Goal: Task Accomplishment & Management: Complete application form

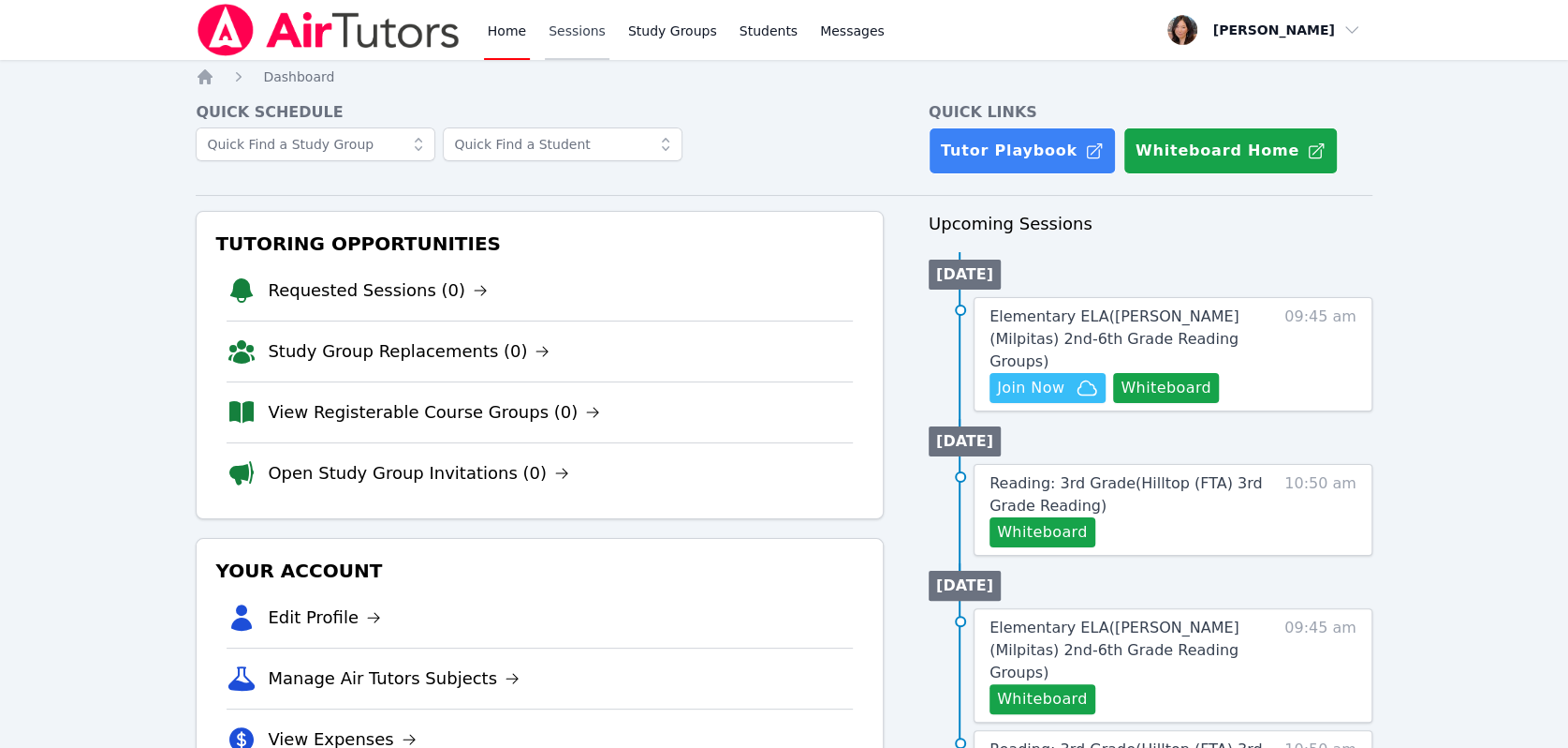
click at [552, 29] on link "Sessions" at bounding box center [577, 29] width 64 height 60
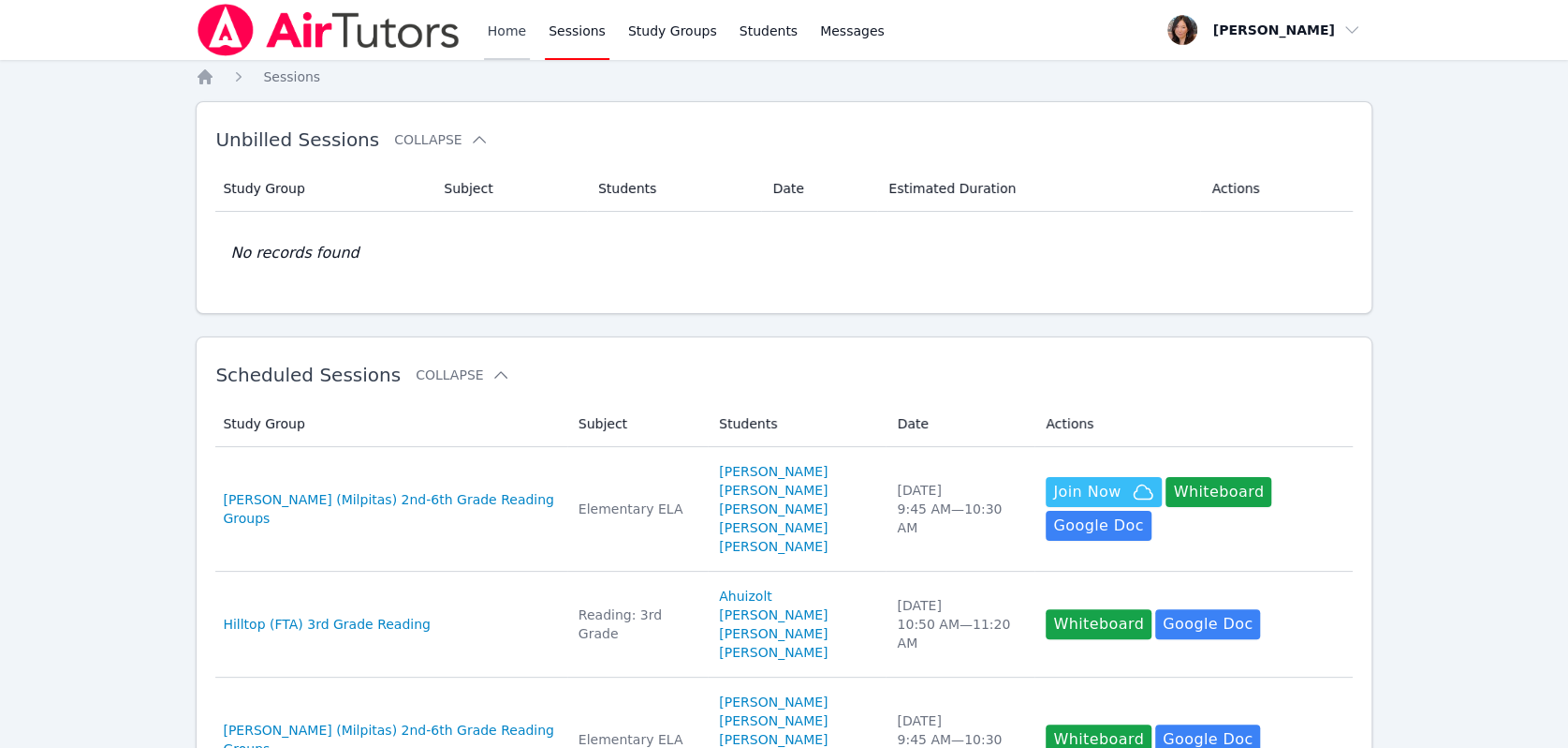
click at [503, 30] on link "Home" at bounding box center [507, 29] width 46 height 60
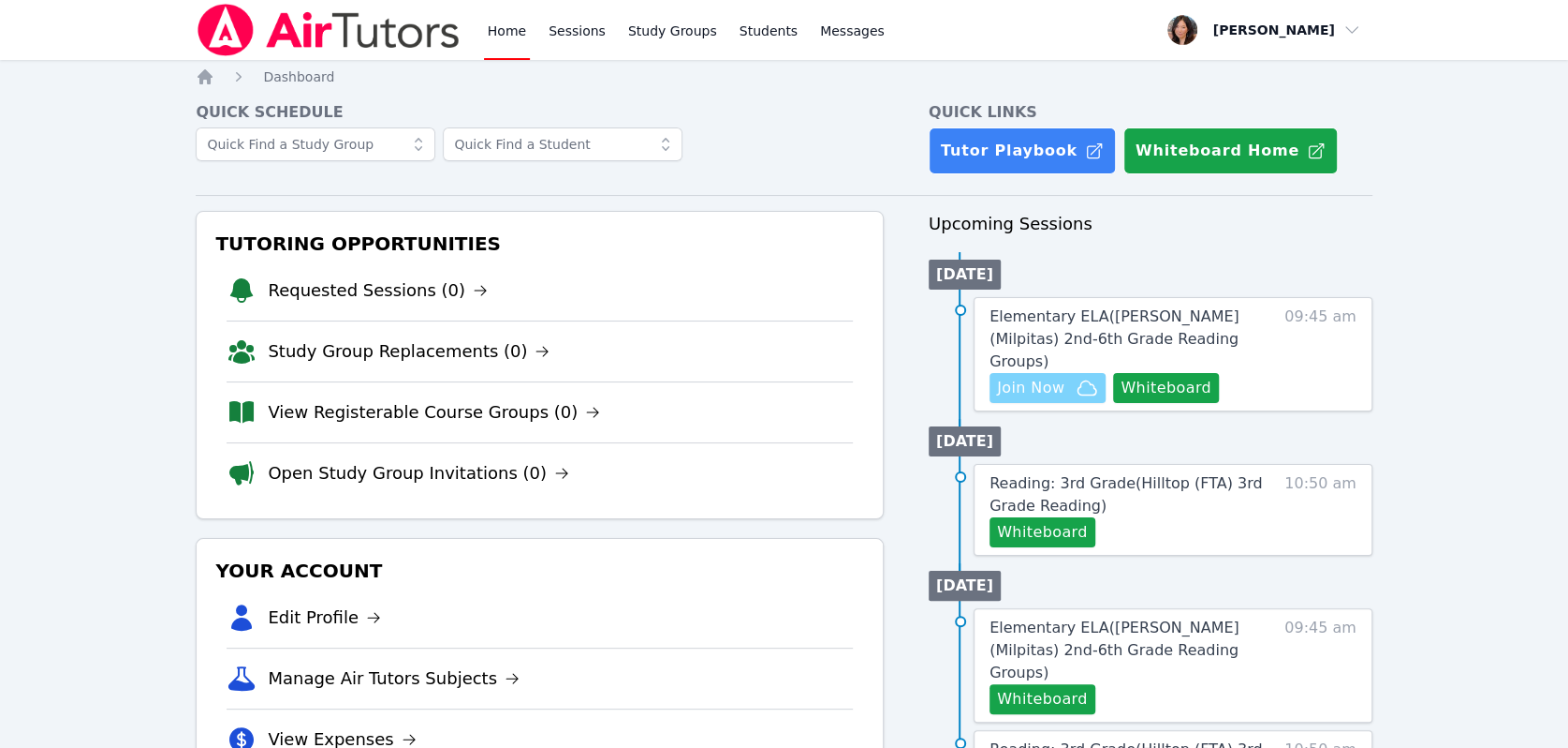
click at [1052, 376] on span "Join Now" at bounding box center [1030, 388] width 67 height 23
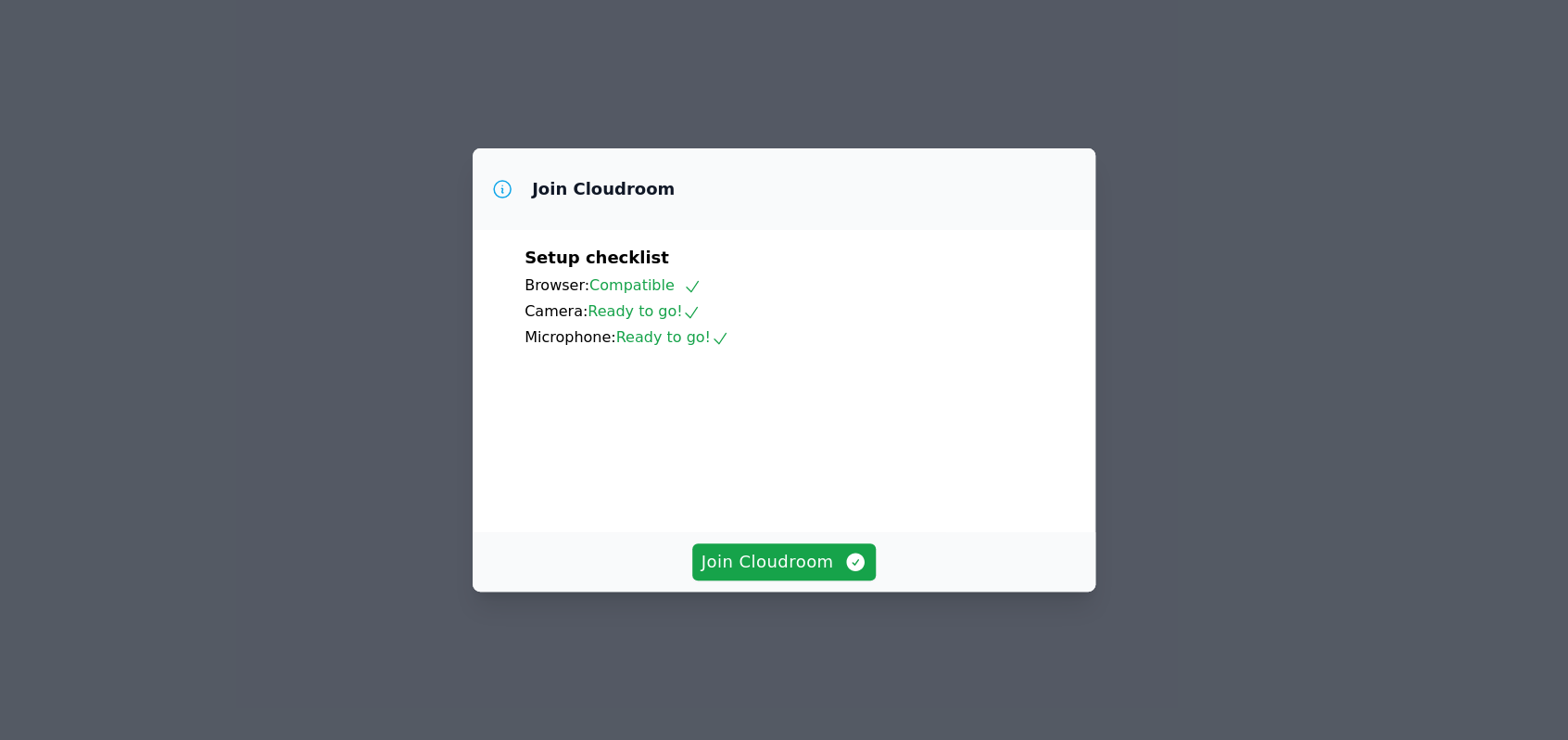
click at [760, 574] on span "Join Cloudroom" at bounding box center [784, 561] width 166 height 26
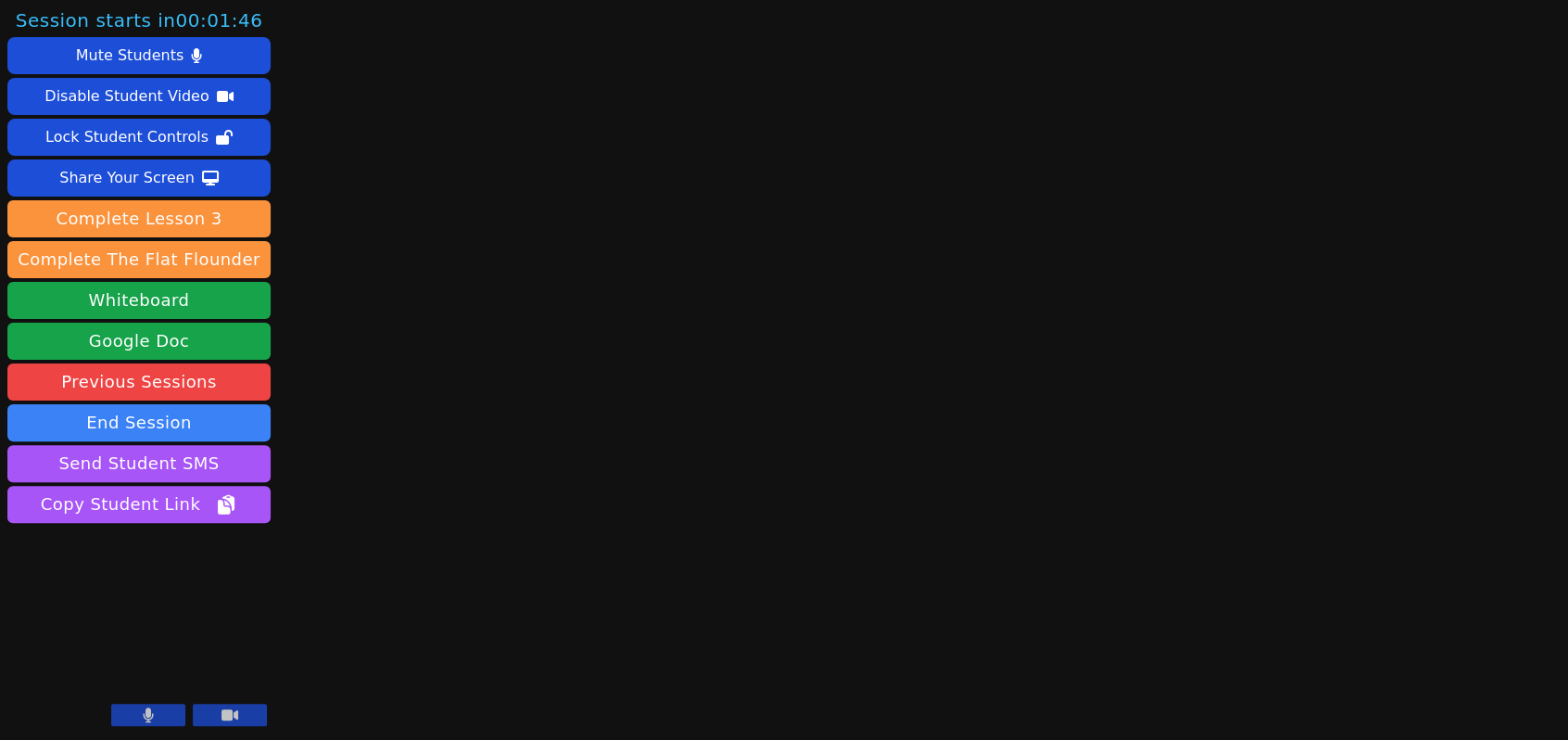
click at [148, 715] on icon at bounding box center [149, 715] width 10 height 15
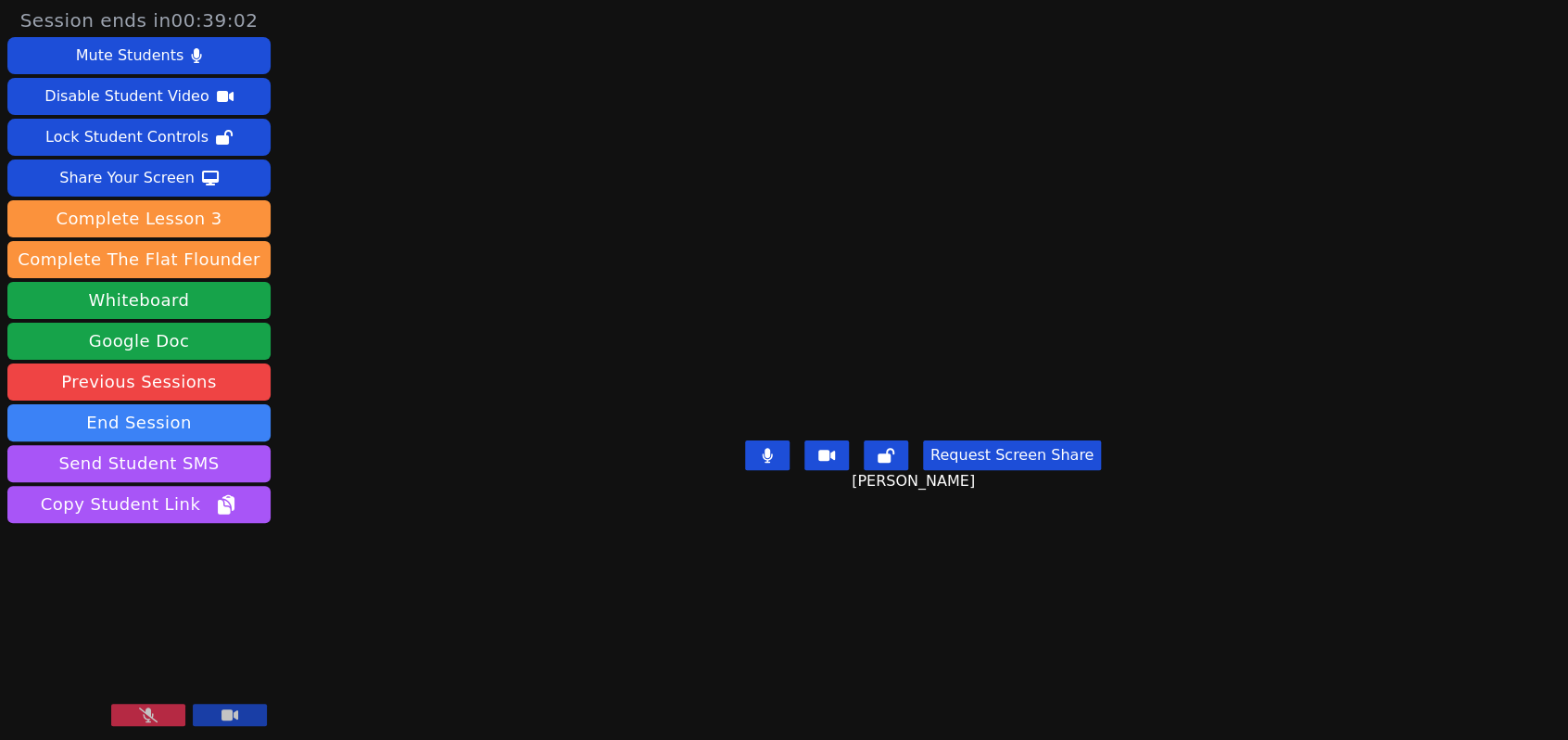
click at [137, 719] on button at bounding box center [148, 715] width 74 height 22
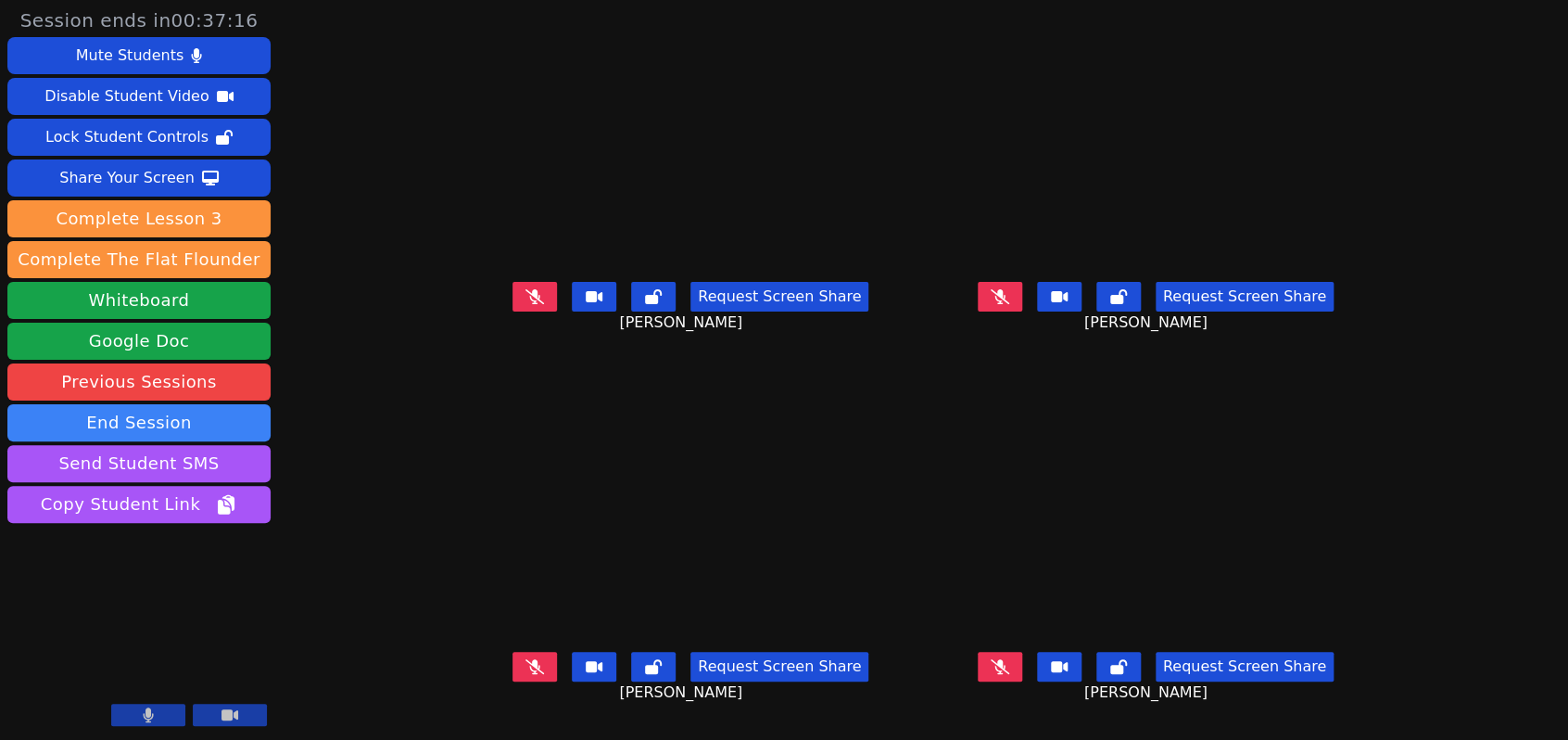
scroll to position [15, 0]
click at [526, 299] on icon at bounding box center [535, 297] width 19 height 15
click at [1023, 300] on button at bounding box center [1000, 297] width 45 height 30
click at [526, 664] on icon at bounding box center [535, 666] width 19 height 15
click at [526, 289] on icon at bounding box center [535, 297] width 19 height 15
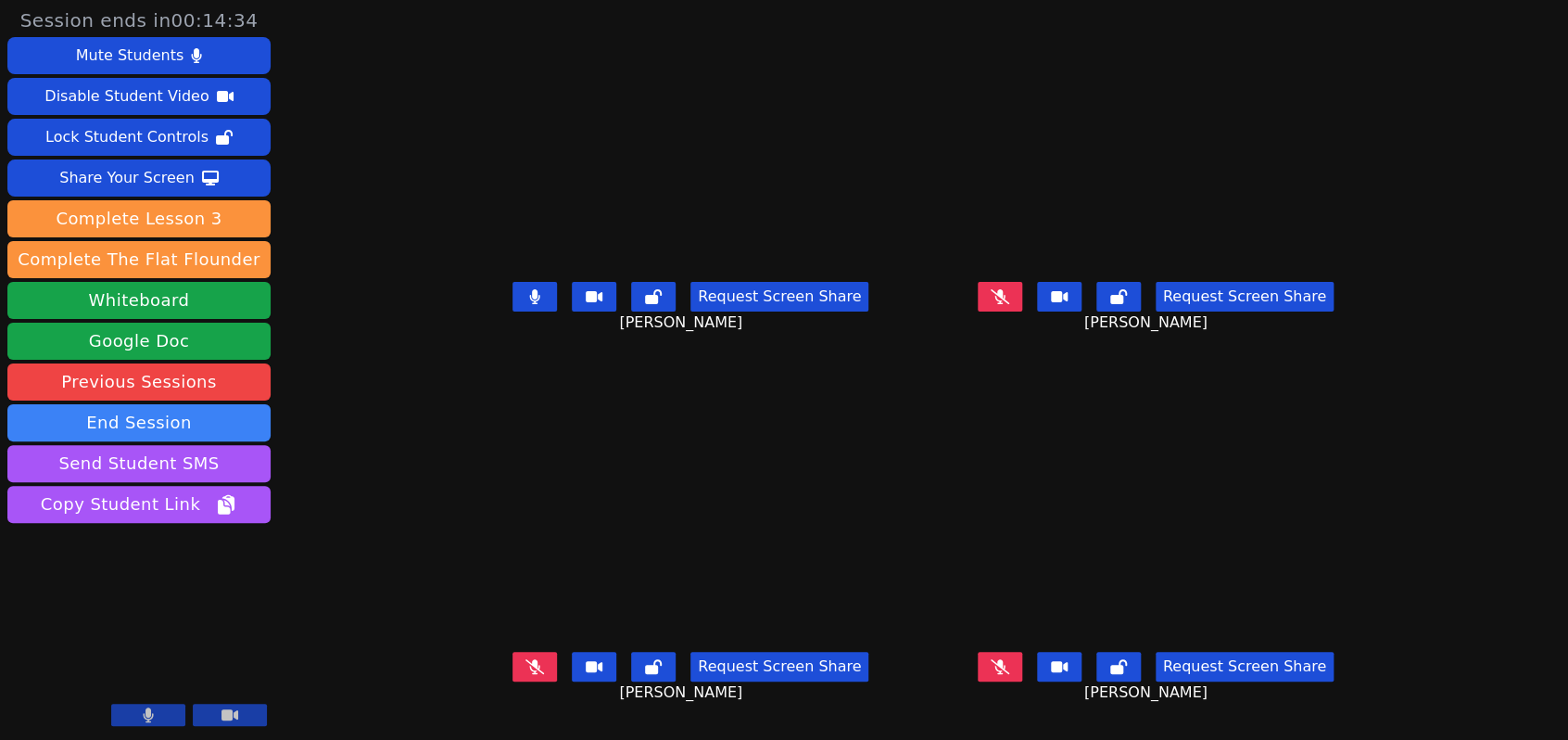
click at [530, 292] on icon at bounding box center [535, 297] width 10 height 15
click at [513, 303] on button at bounding box center [535, 297] width 45 height 30
click at [526, 666] on icon at bounding box center [535, 666] width 19 height 15
click at [1009, 292] on icon at bounding box center [1000, 297] width 19 height 15
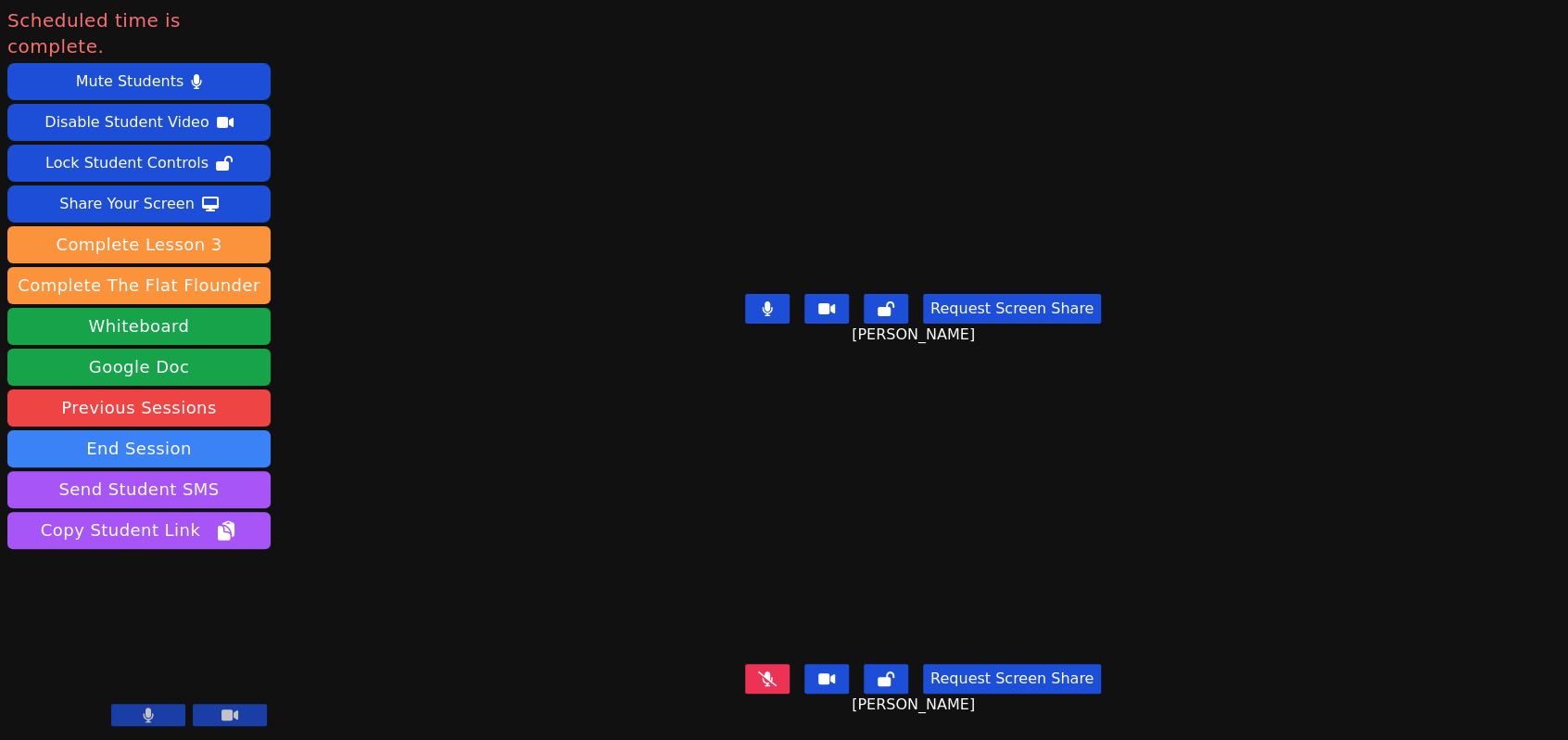
scroll to position [0, 0]
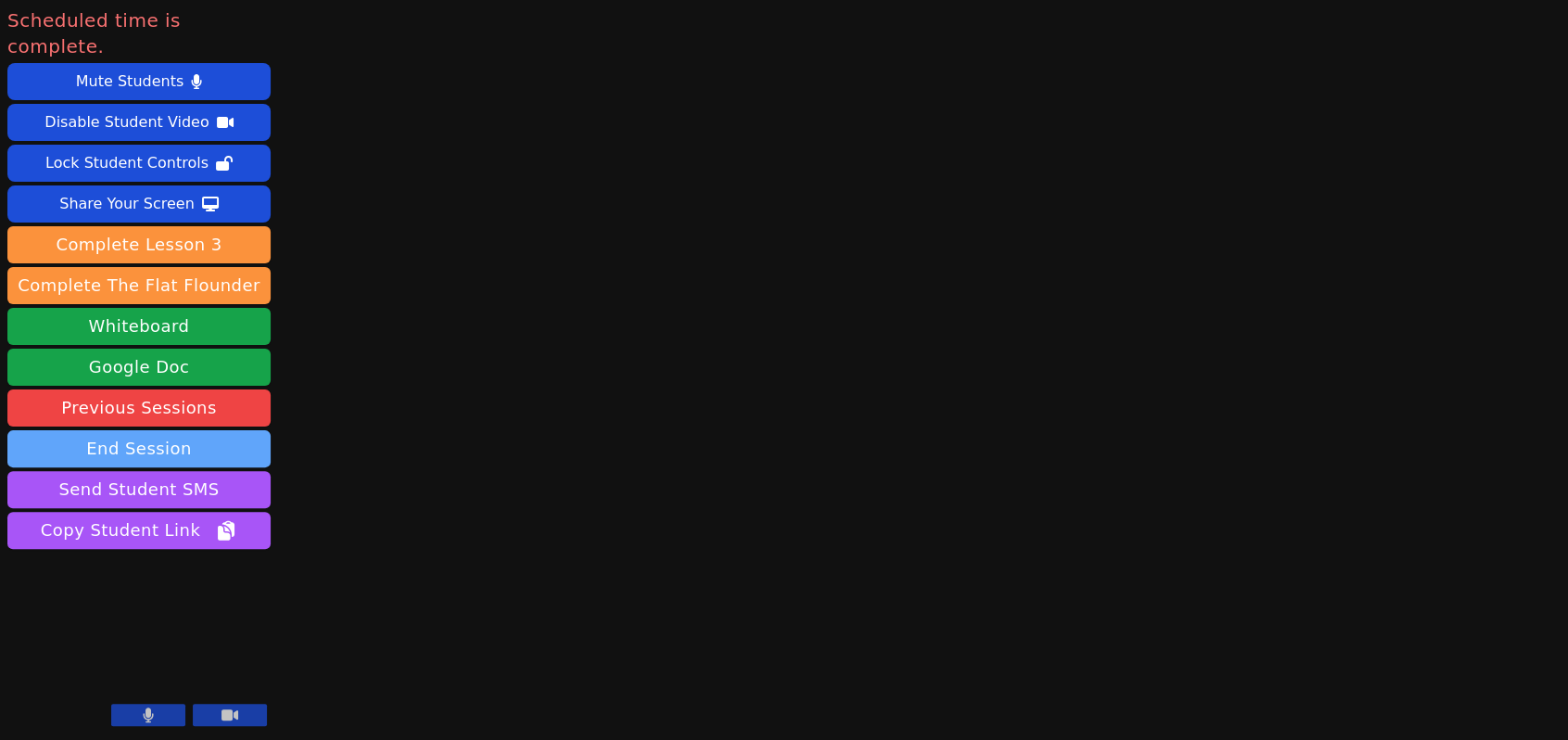
click at [140, 430] on button "End Session" at bounding box center [138, 449] width 263 height 37
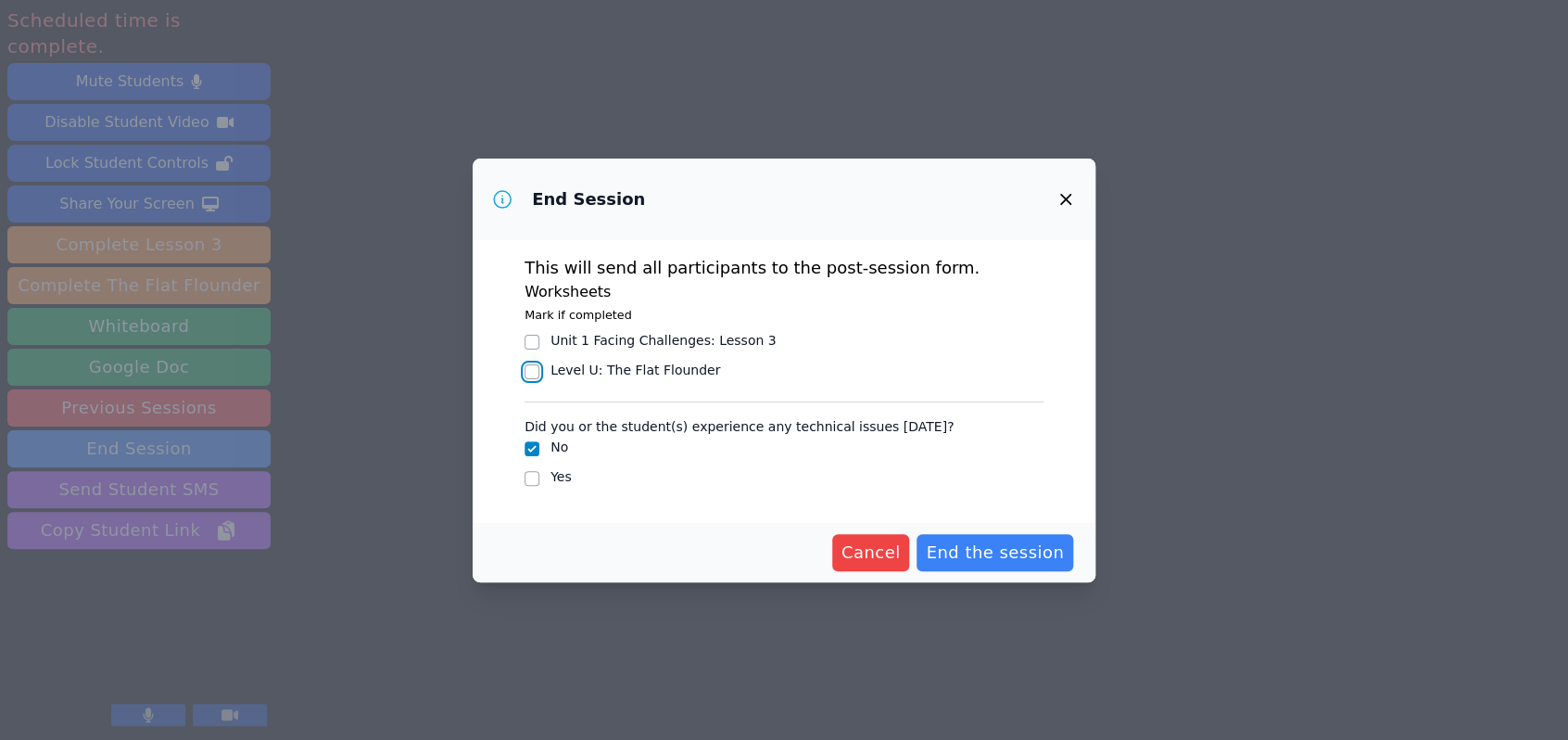
click at [532, 374] on input "Level U : The Flat Flounder" at bounding box center [532, 371] width 15 height 15
checkbox input "true"
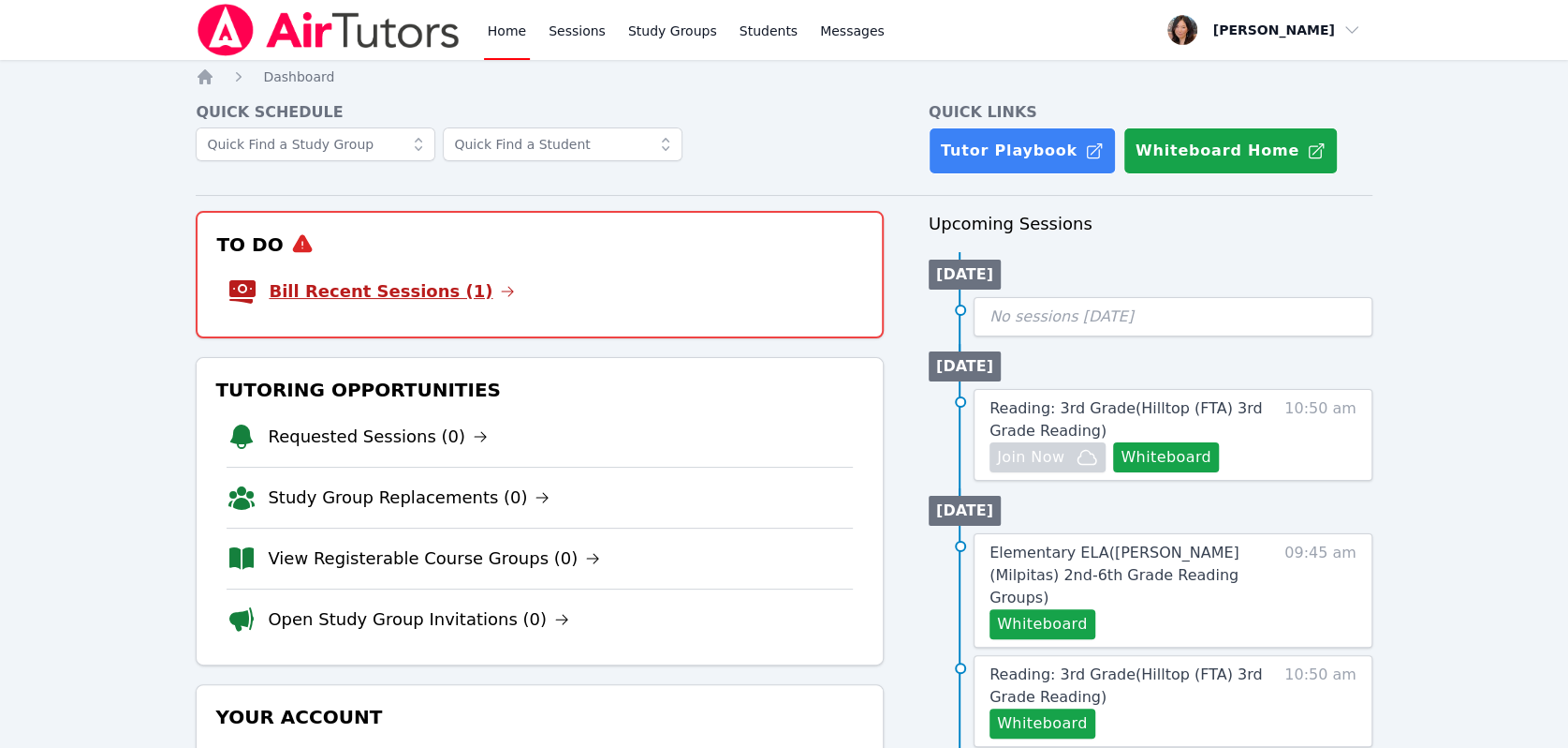
click at [412, 297] on link "Bill Recent Sessions (1)" at bounding box center [391, 291] width 247 height 26
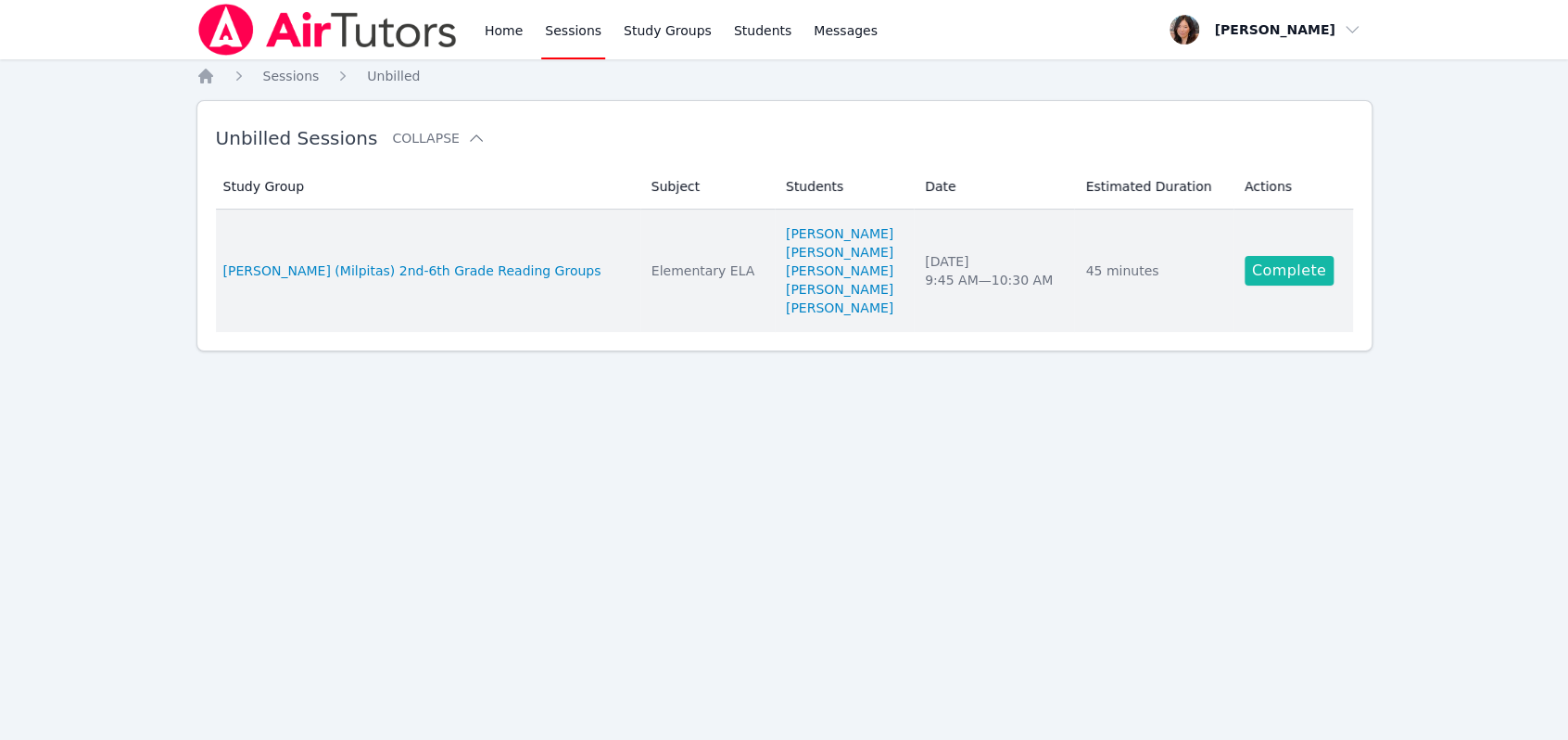
click at [1285, 279] on link "Complete" at bounding box center [1288, 270] width 89 height 30
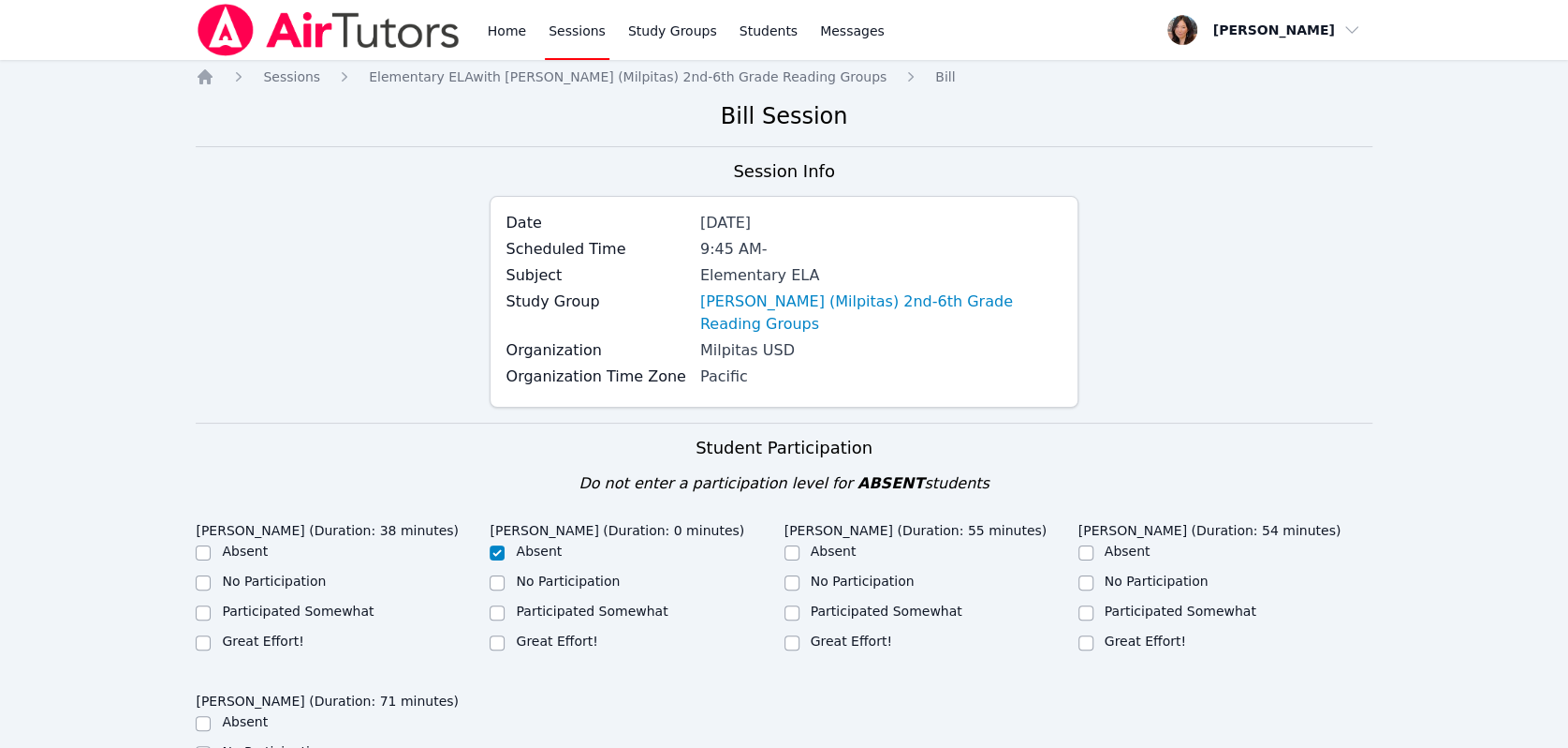
scroll to position [312, 0]
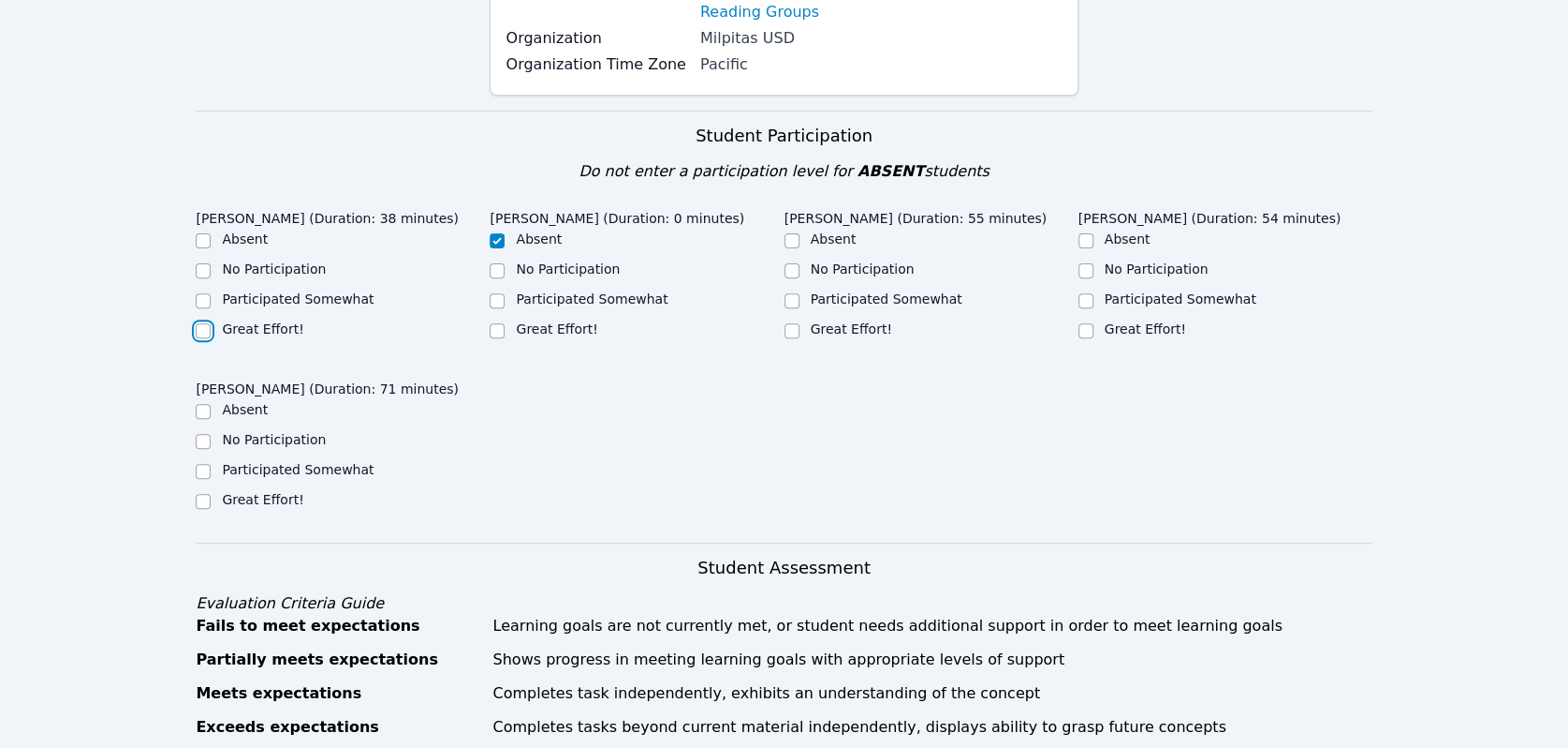
click at [207, 323] on input "Great Effort!" at bounding box center [203, 331] width 15 height 15
checkbox input "true"
drag, startPoint x: 783, startPoint y: 301, endPoint x: 807, endPoint y: 305, distance: 24.3
click at [786, 303] on div "Adelina Cruz (Duration: 38 minutes) Absent No Participation Participated Somewh…" at bounding box center [784, 372] width 1176 height 341
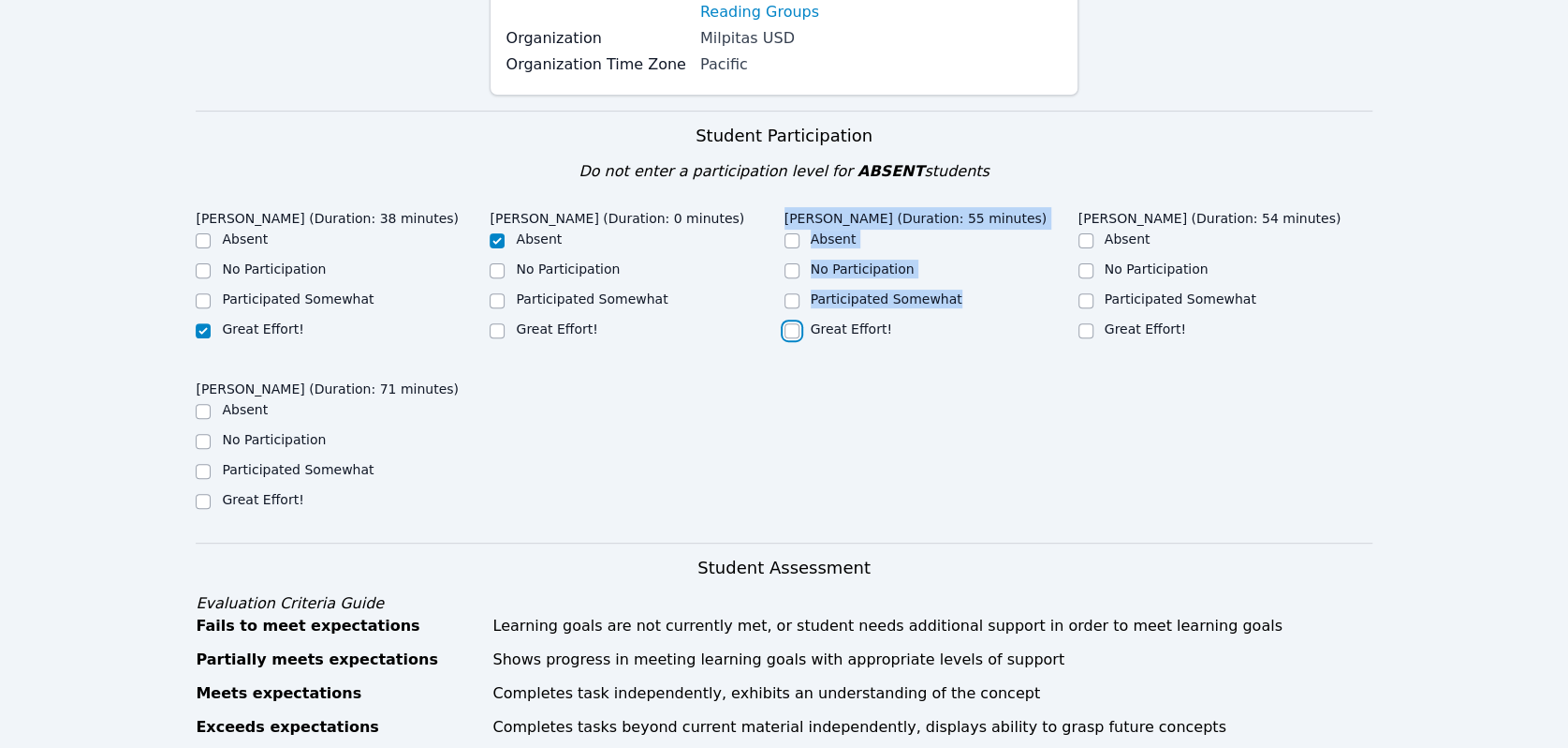
click at [798, 323] on input "Great Effort!" at bounding box center [792, 331] width 15 height 15
checkbox input "true"
click at [1082, 323] on input "Great Effort!" at bounding box center [1086, 331] width 15 height 15
checkbox input "true"
click at [205, 494] on input "Great Effort!" at bounding box center [203, 501] width 15 height 15
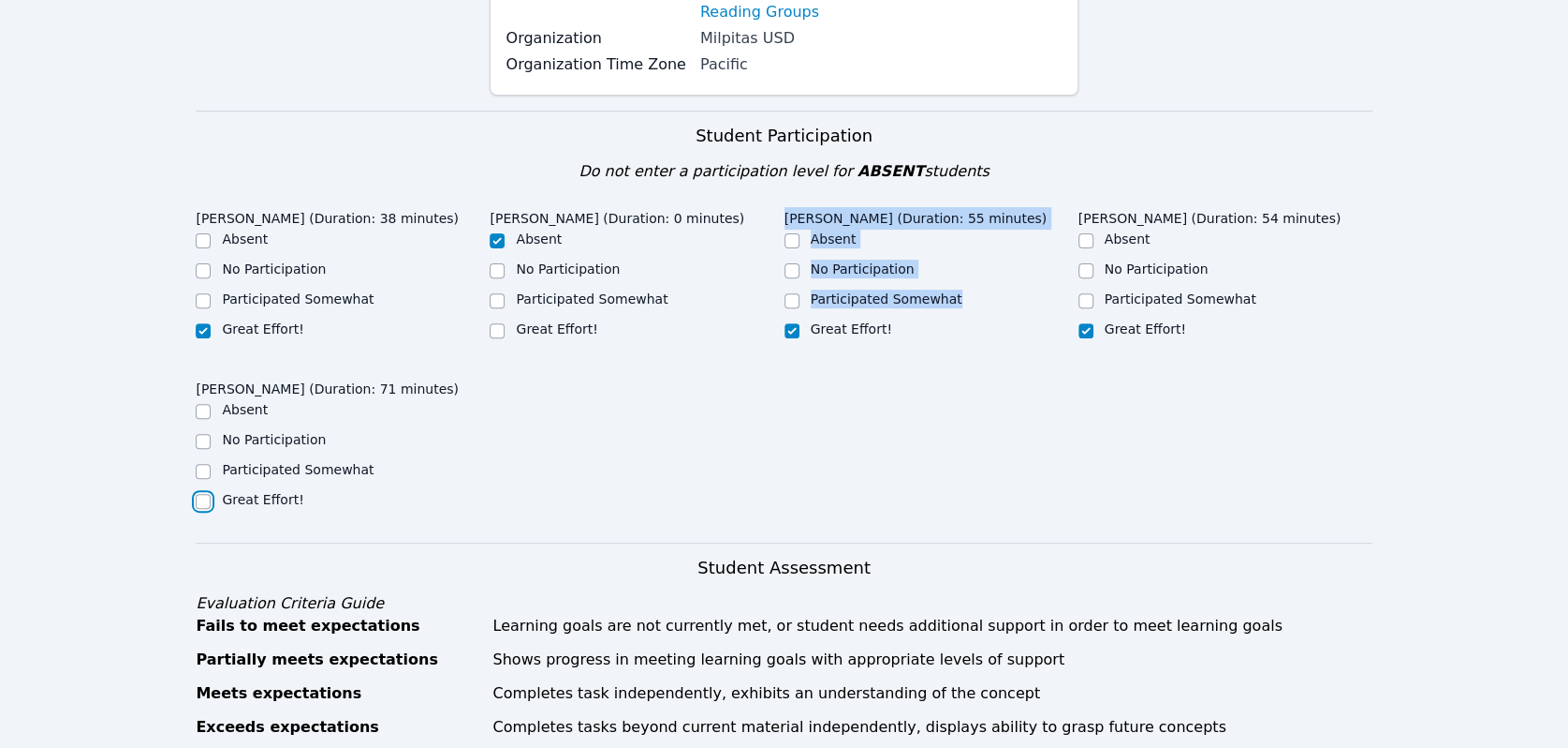
checkbox input "true"
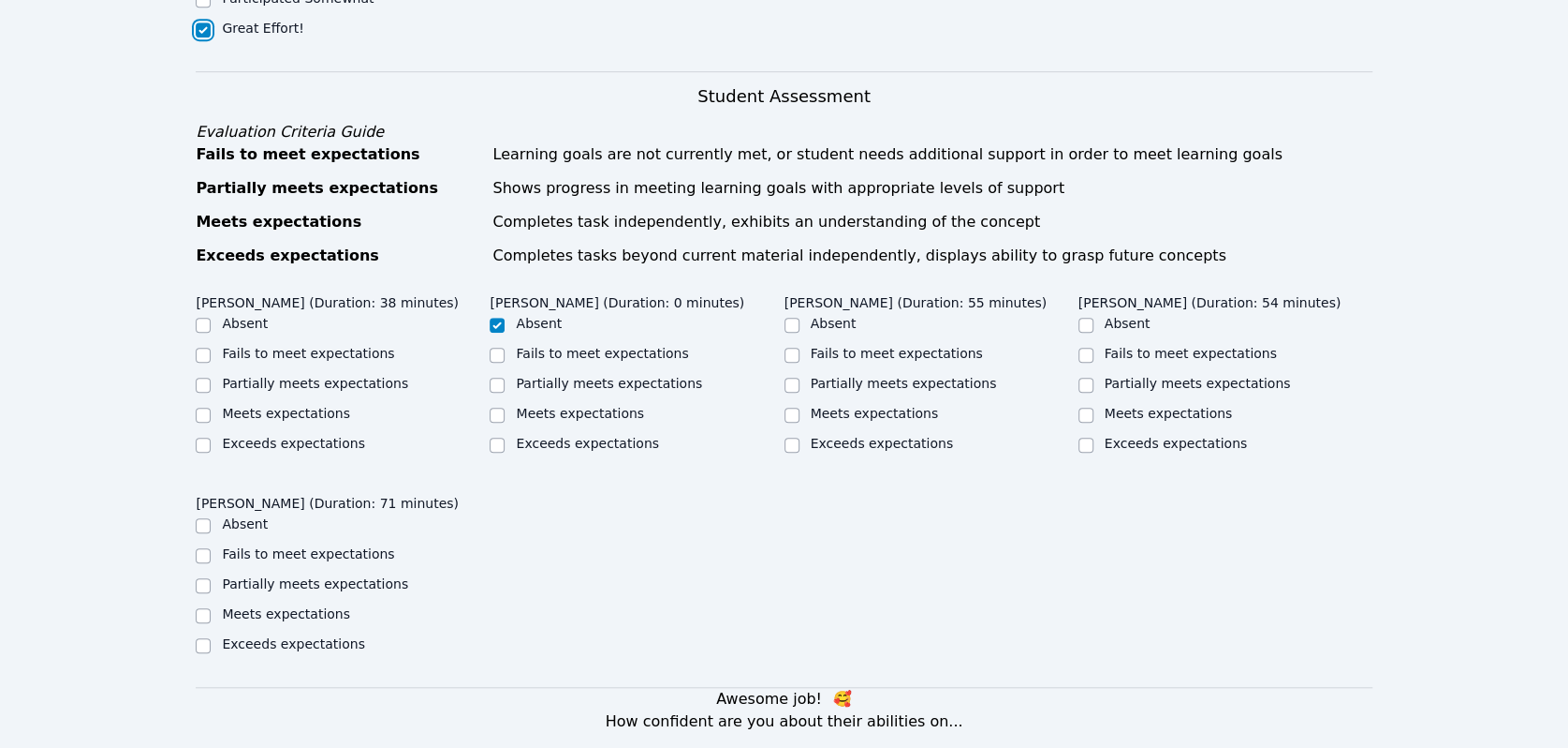
scroll to position [832, 0]
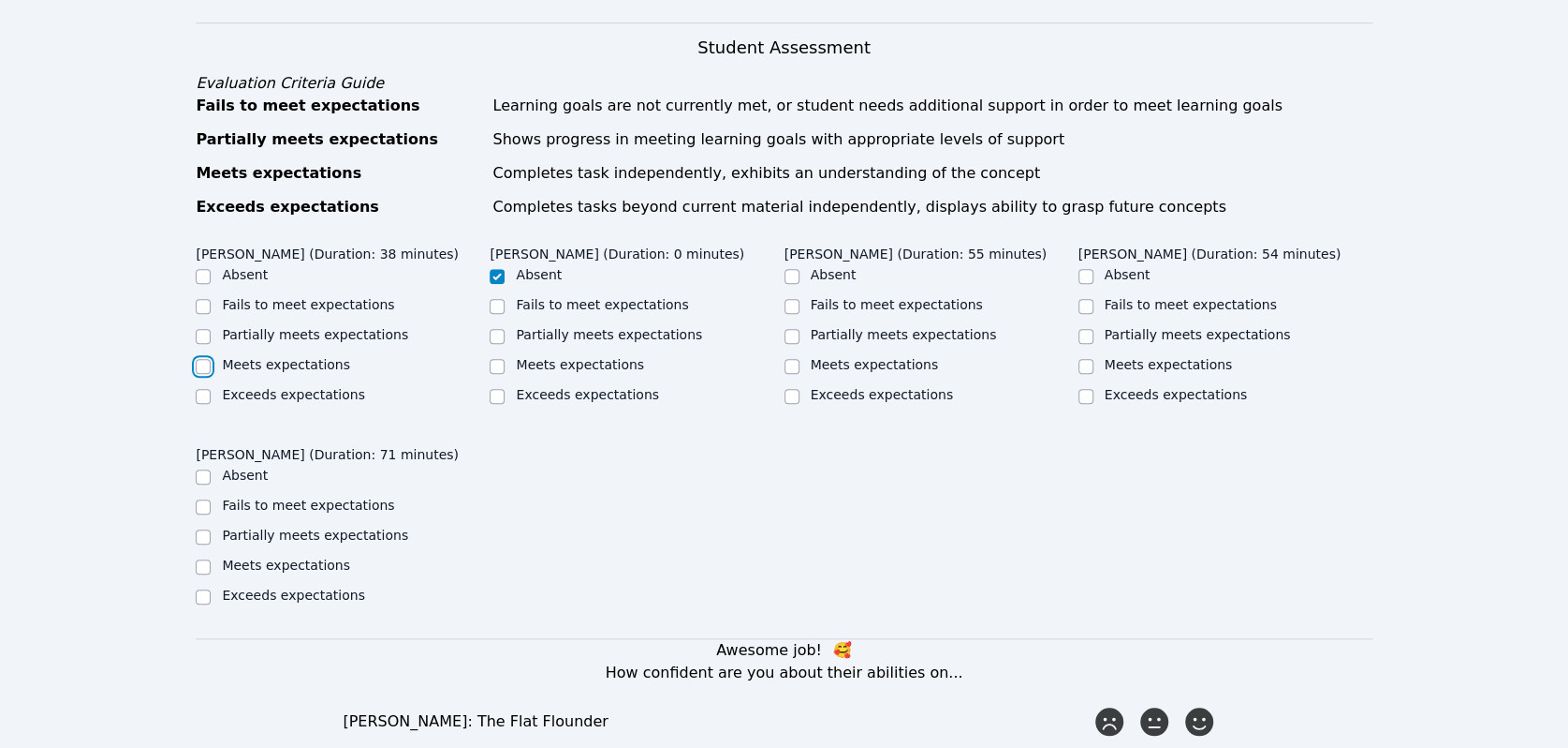
click at [200, 358] on input "Meets expectations" at bounding box center [203, 366] width 15 height 15
checkbox input "true"
click at [791, 389] on input "Exceeds expectations" at bounding box center [792, 396] width 15 height 15
checkbox input "true"
click at [784, 358] on input "Meets expectations" at bounding box center [792, 366] width 15 height 15
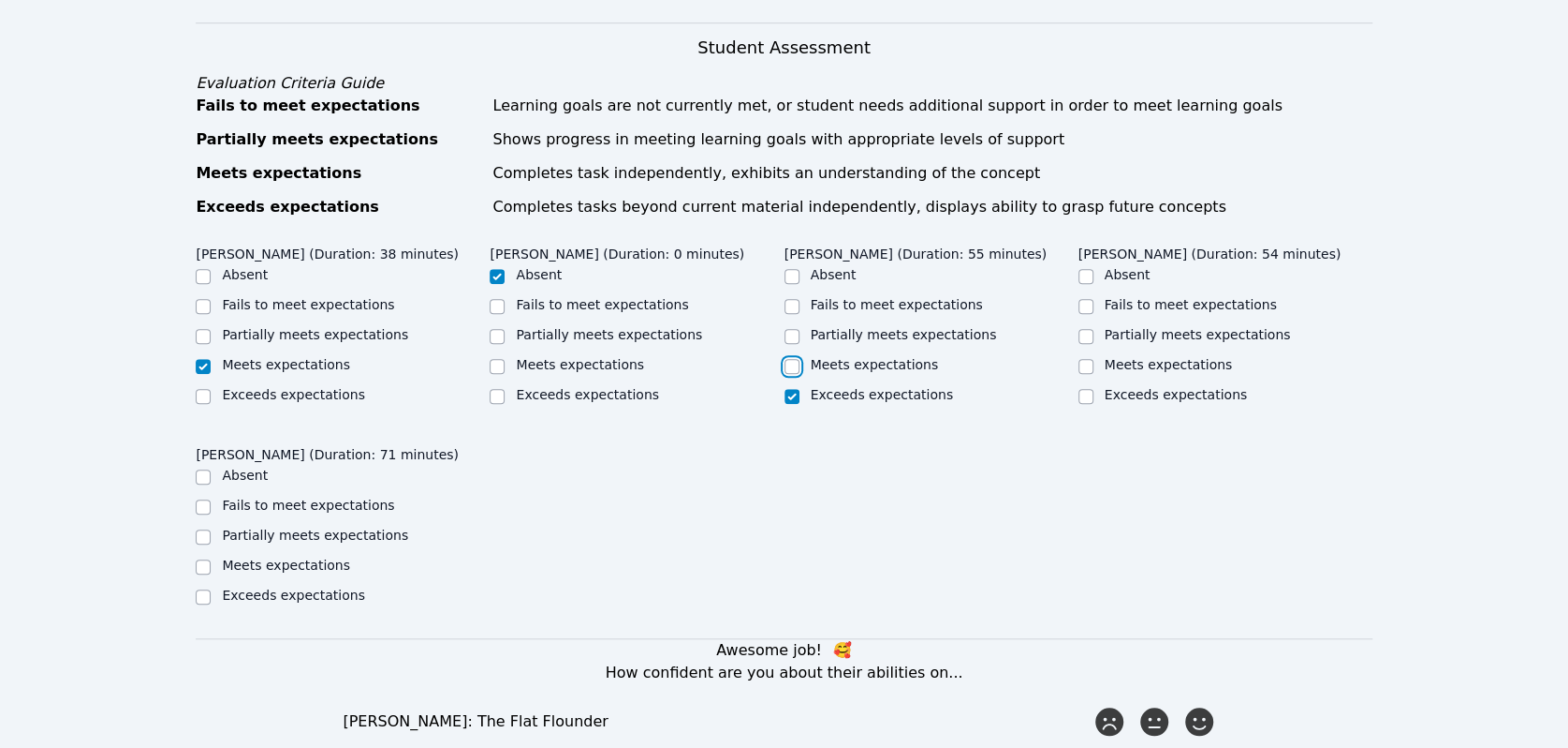
checkbox input "true"
checkbox input "false"
click at [1090, 358] on input "Meets expectations" at bounding box center [1086, 366] width 15 height 15
checkbox input "true"
click at [198, 559] on input "Meets expectations" at bounding box center [203, 566] width 15 height 15
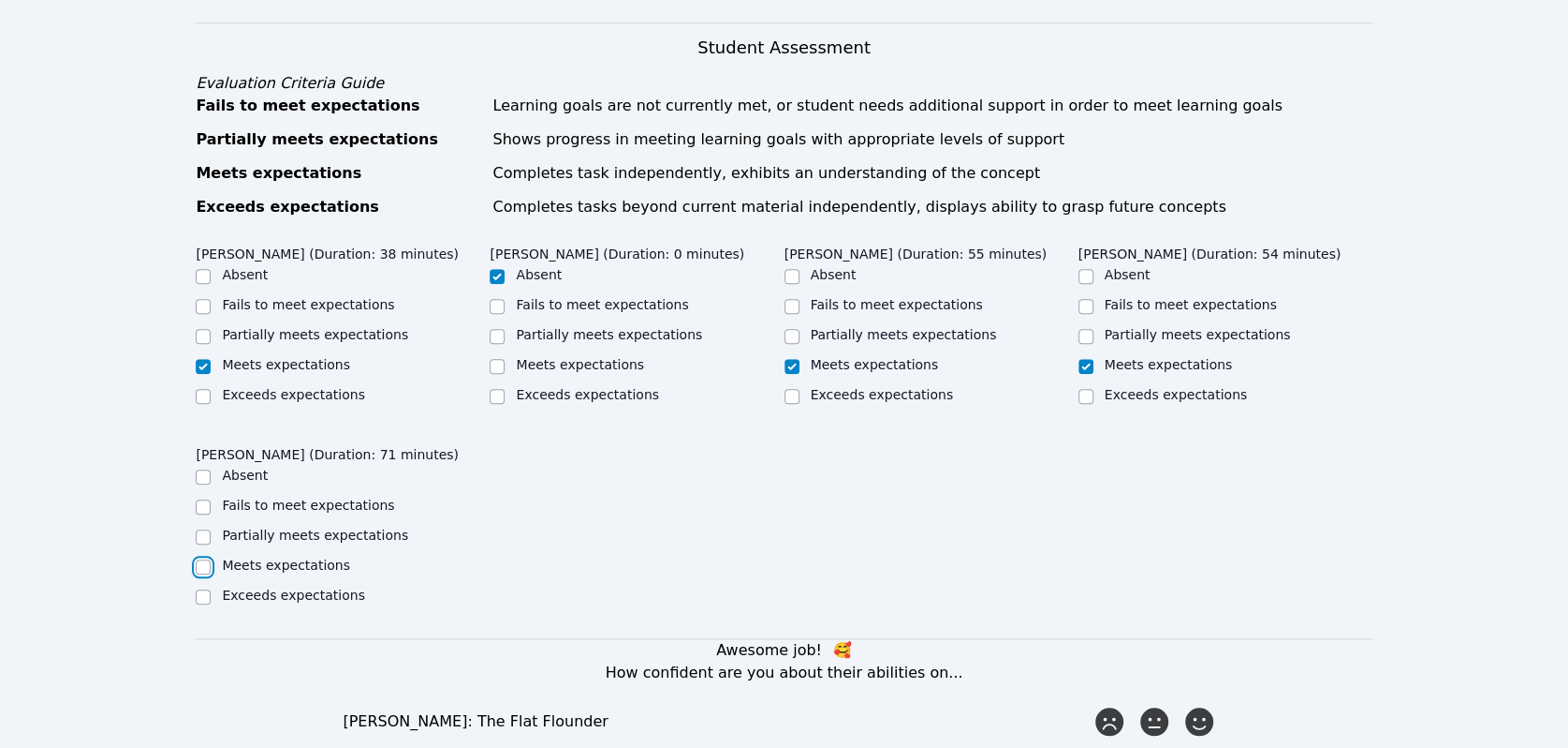
checkbox input "true"
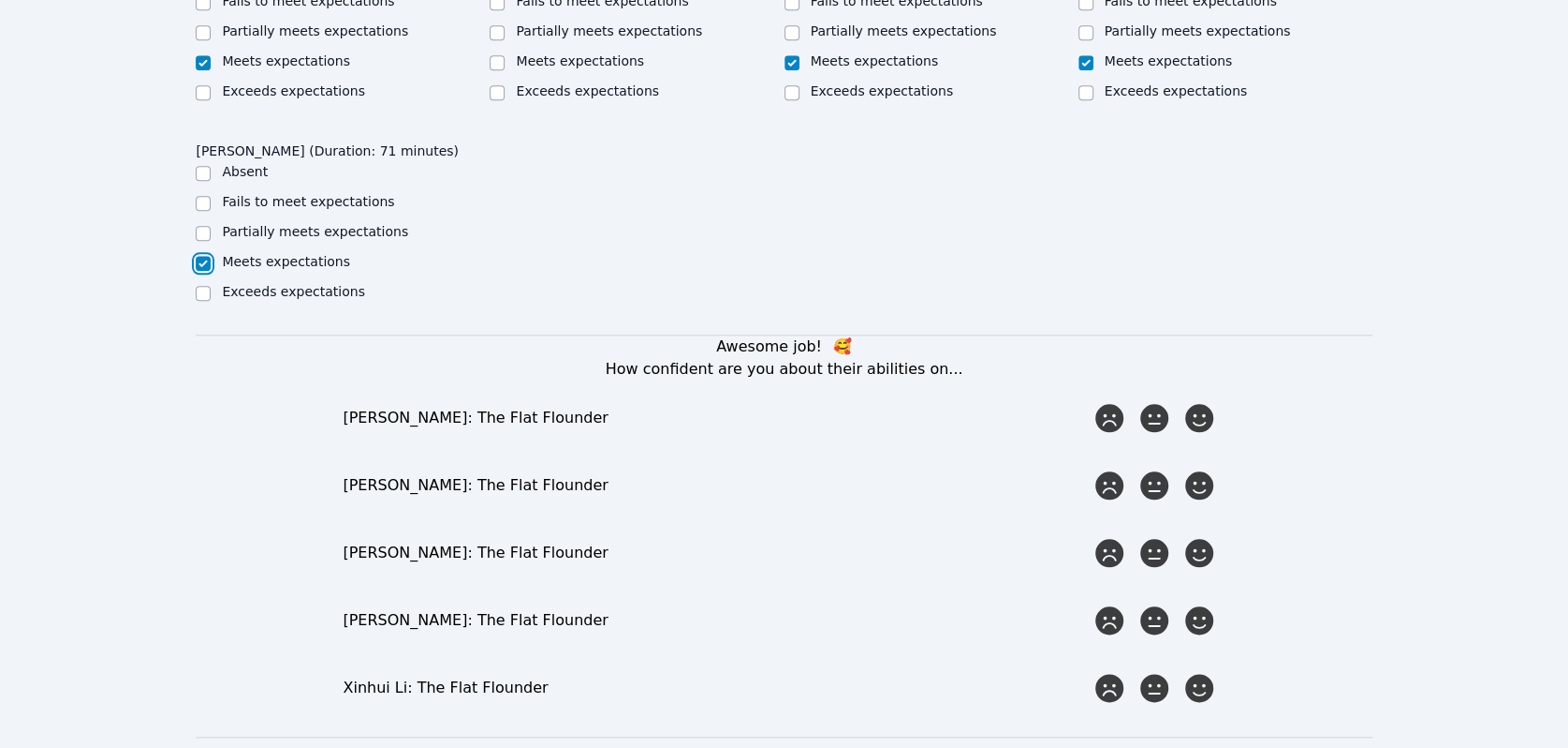
scroll to position [1176, 0]
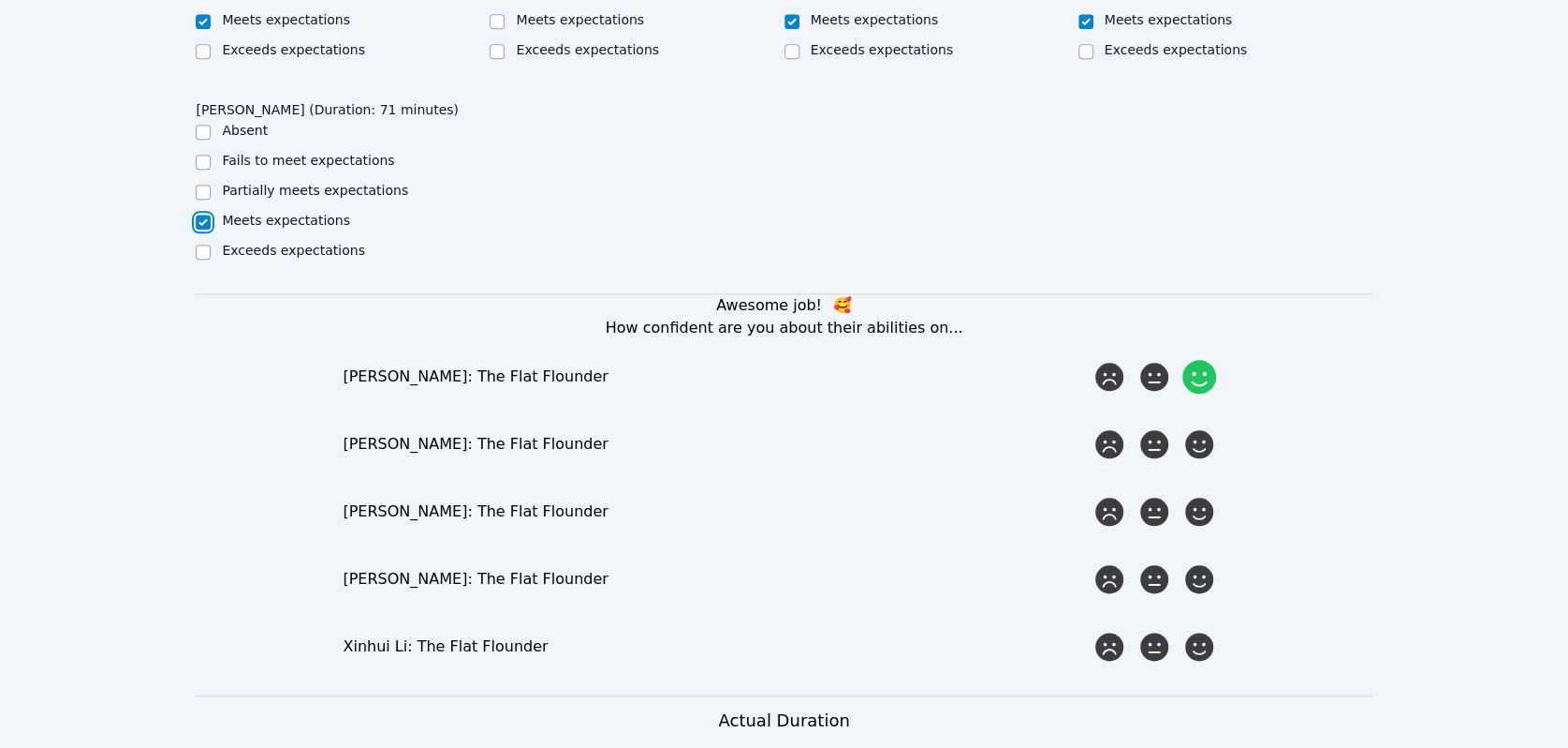
click at [1207, 359] on icon at bounding box center [1199, 376] width 34 height 34
click at [0, 0] on input "radio" at bounding box center [0, 0] width 0 height 0
click at [1197, 430] on icon at bounding box center [1199, 444] width 28 height 28
click at [0, 0] on input "radio" at bounding box center [0, 0] width 0 height 0
click at [1194, 497] on icon at bounding box center [1199, 512] width 28 height 28
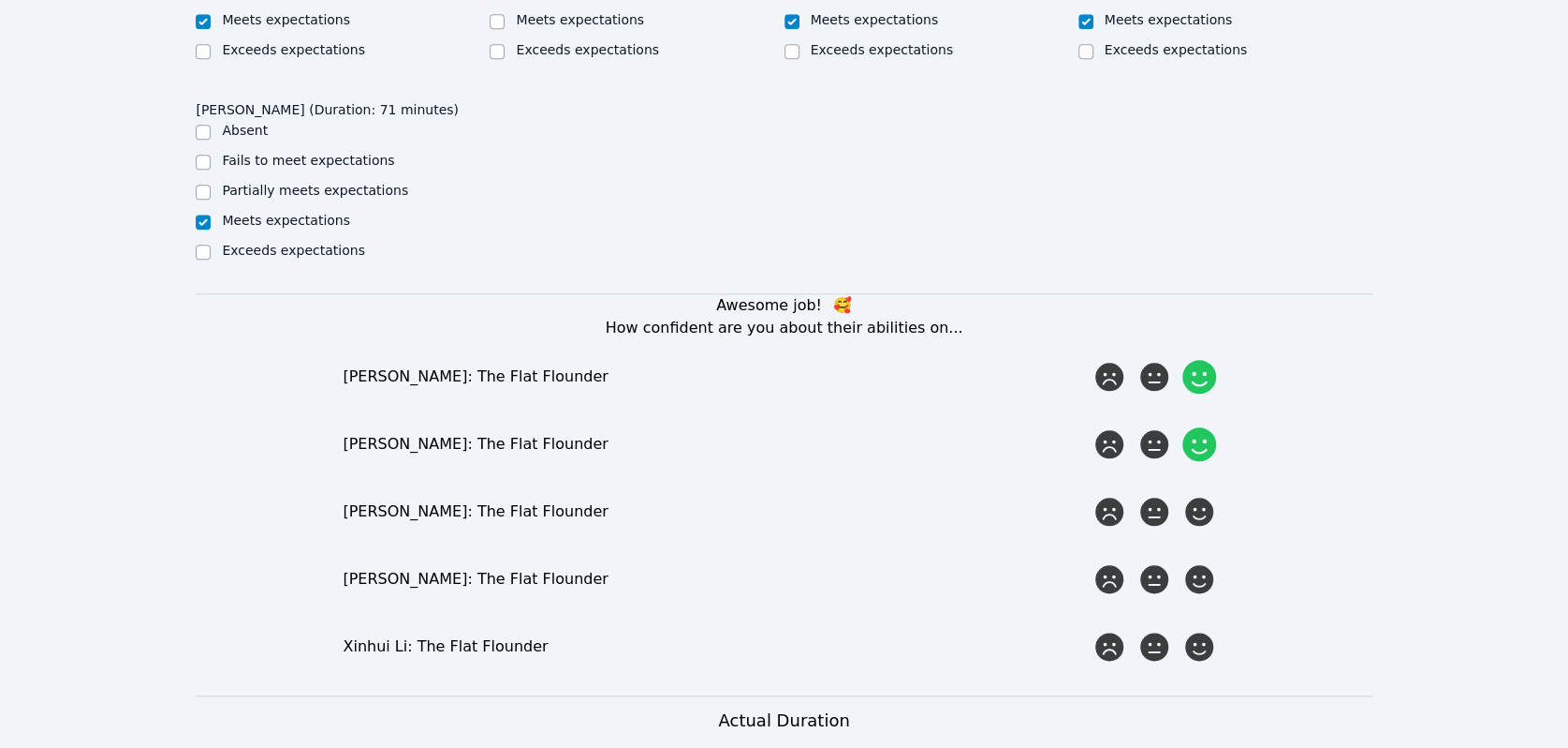
click at [0, 0] on input "radio" at bounding box center [0, 0] width 0 height 0
click at [1209, 566] on icon at bounding box center [1199, 579] width 34 height 34
click at [0, 0] on input "radio" at bounding box center [0, 0] width 0 height 0
click at [1210, 632] on icon at bounding box center [1199, 647] width 34 height 34
click at [0, 0] on input "radio" at bounding box center [0, 0] width 0 height 0
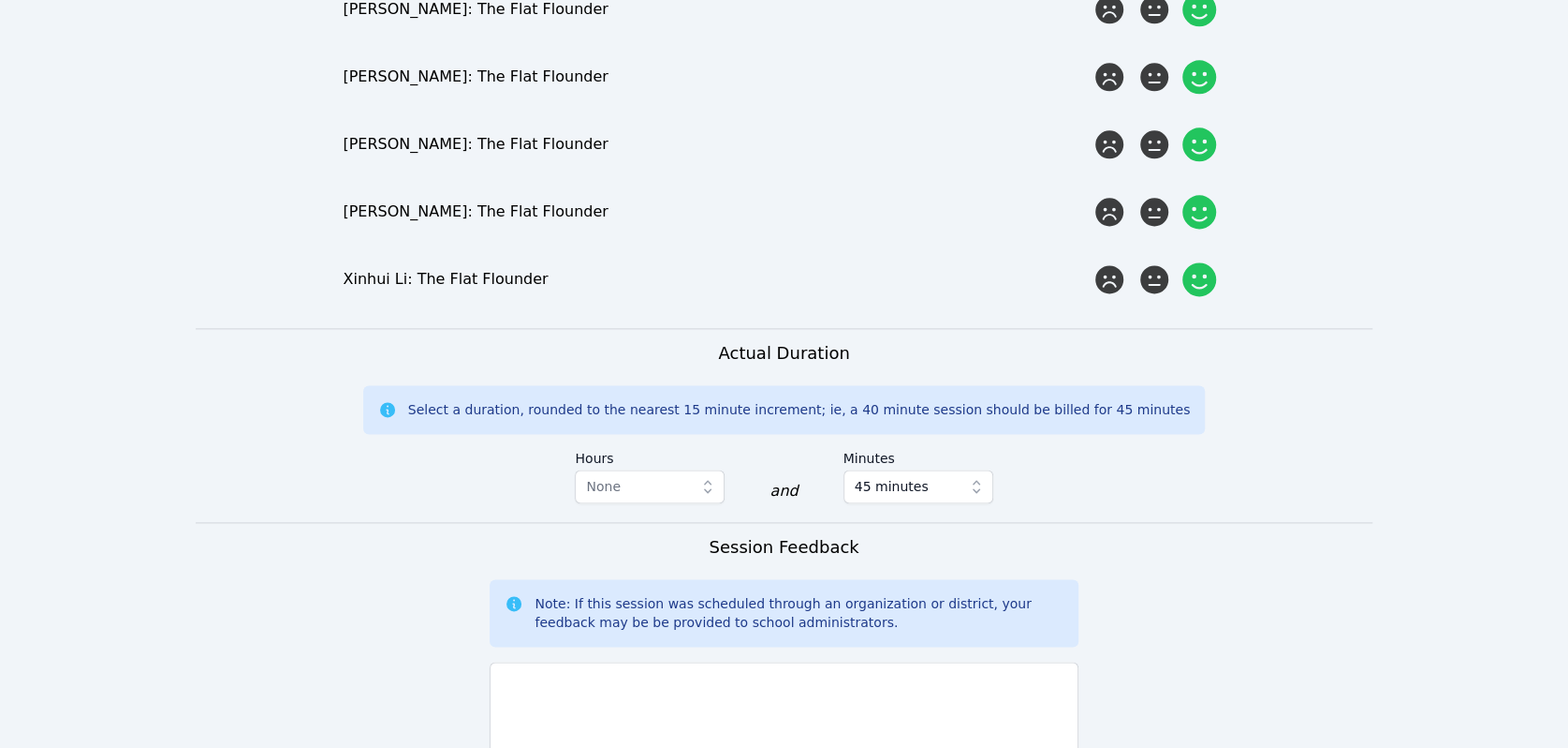
scroll to position [1466, 0]
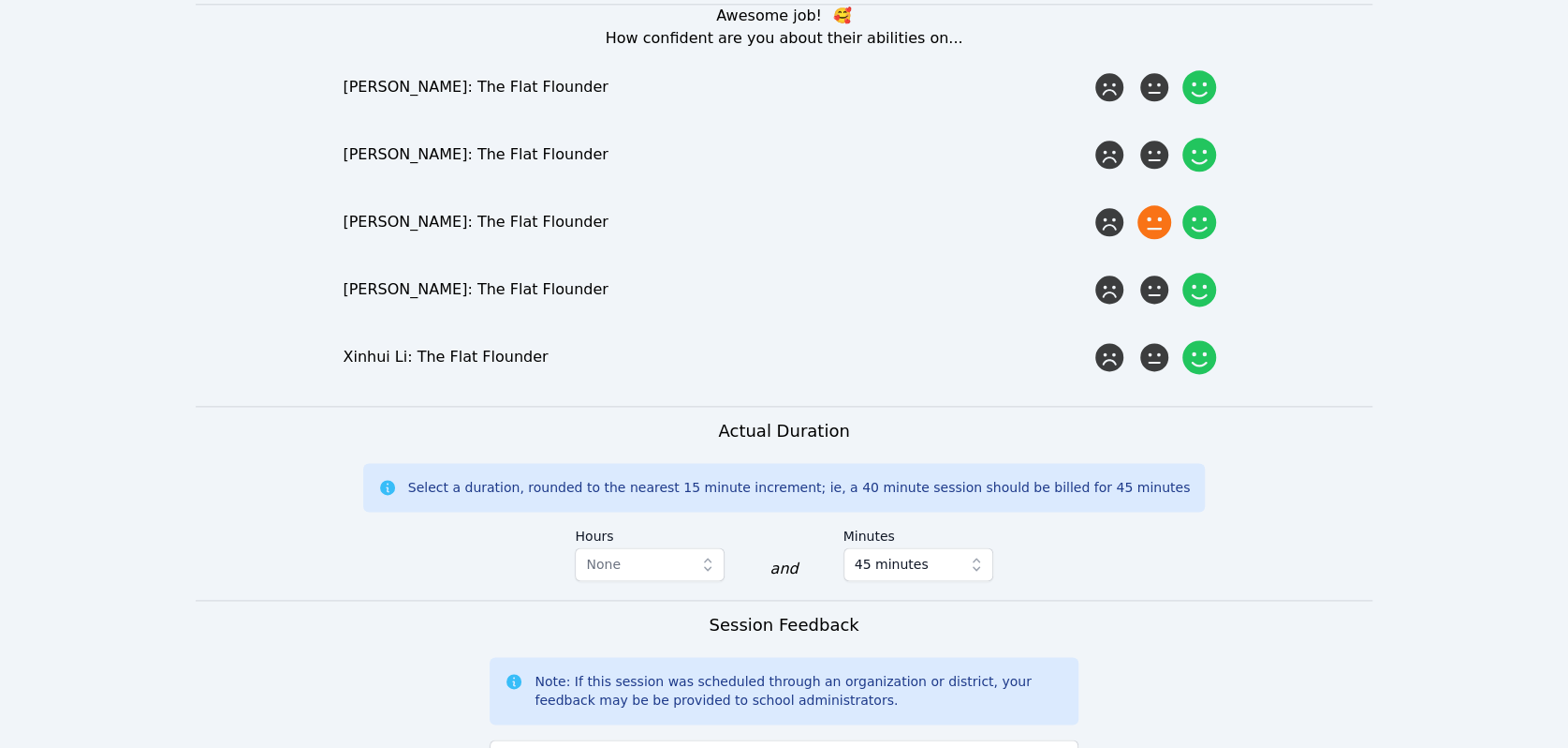
click at [1153, 205] on icon at bounding box center [1155, 222] width 34 height 34
click at [0, 0] on input "radio" at bounding box center [0, 0] width 0 height 0
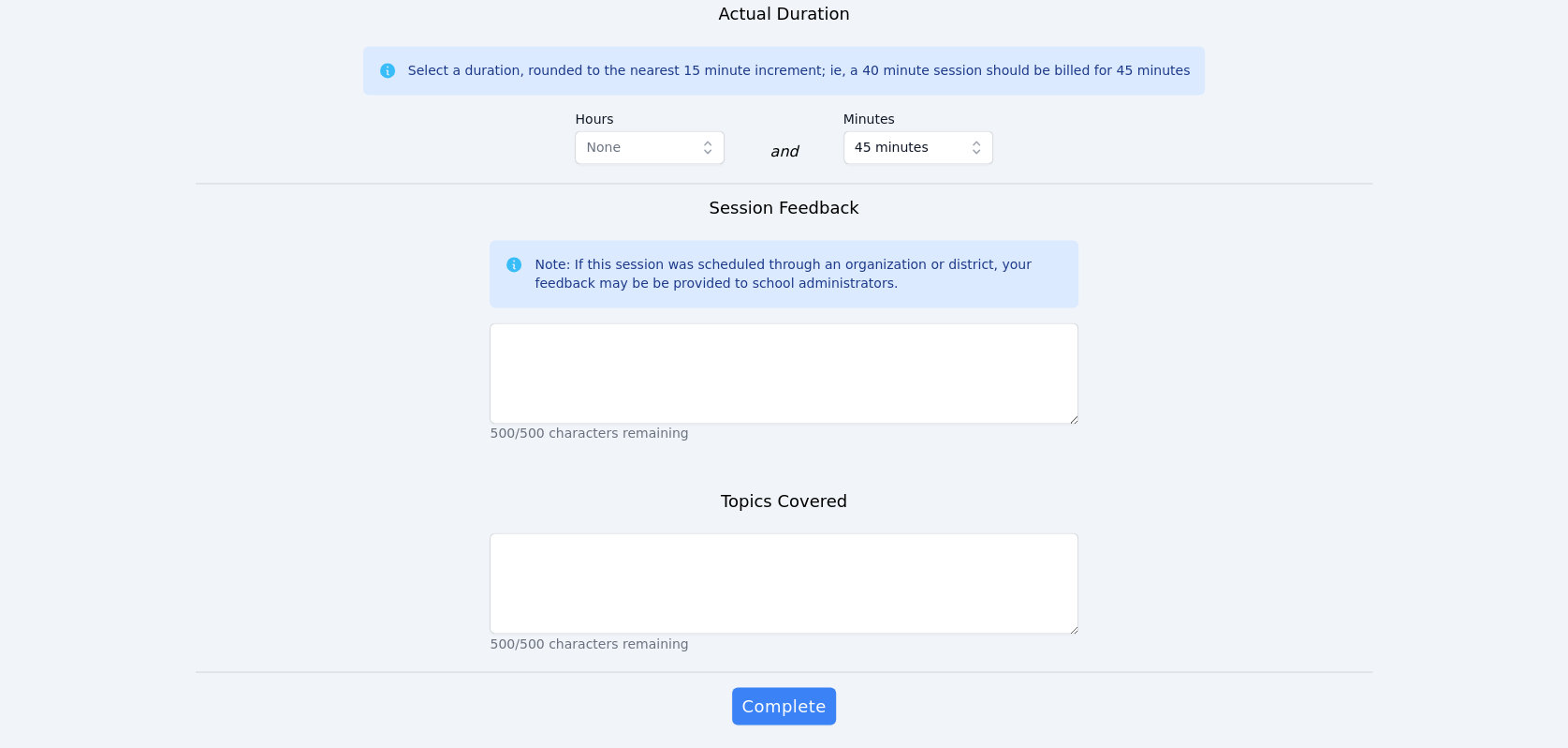
scroll to position [1926, 0]
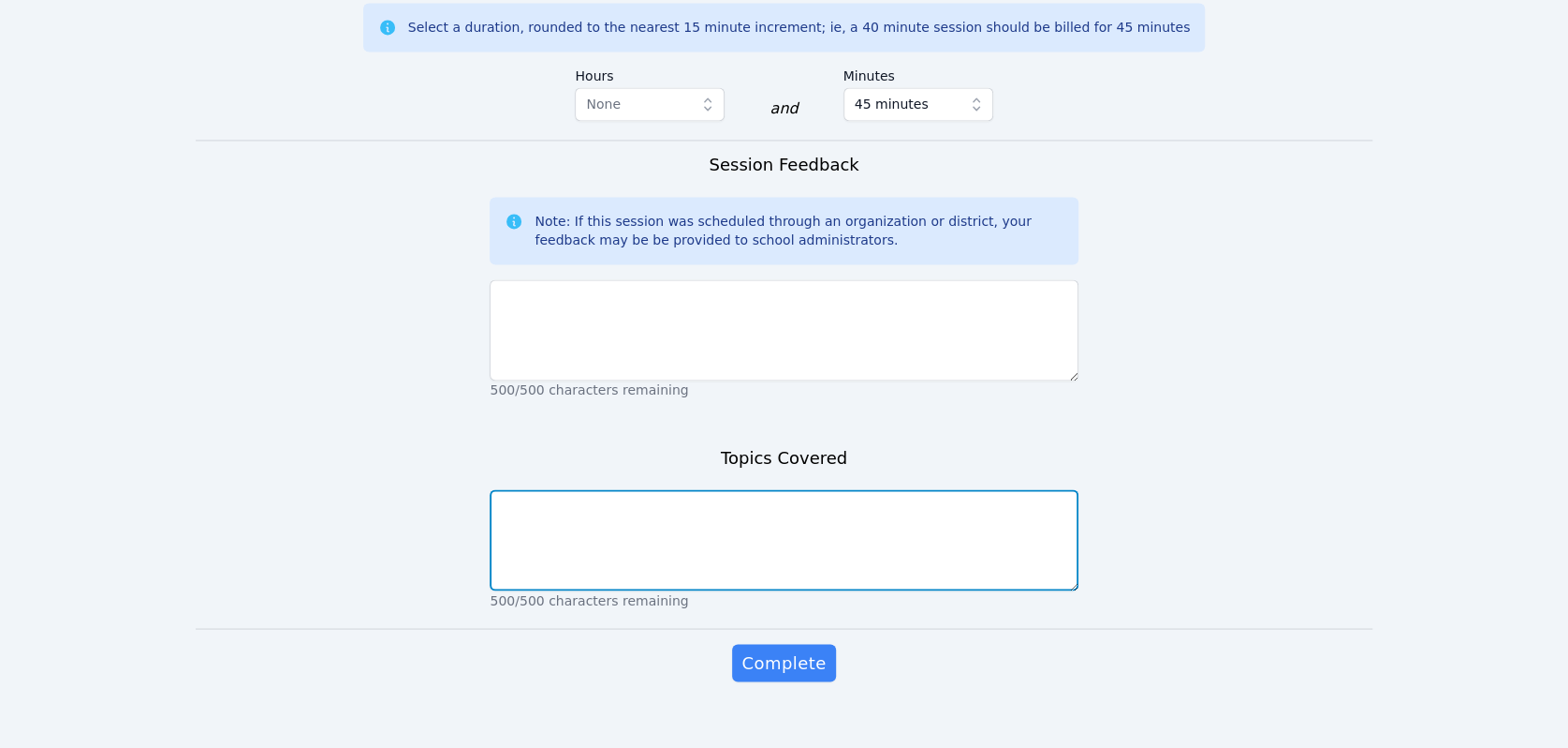
click at [794, 489] on textarea at bounding box center [784, 539] width 588 height 101
click at [565, 490] on textarea "Facing Cha;;enges - science fiction stories" at bounding box center [784, 539] width 588 height 101
type textarea "Facing Challenges - science fiction stories"
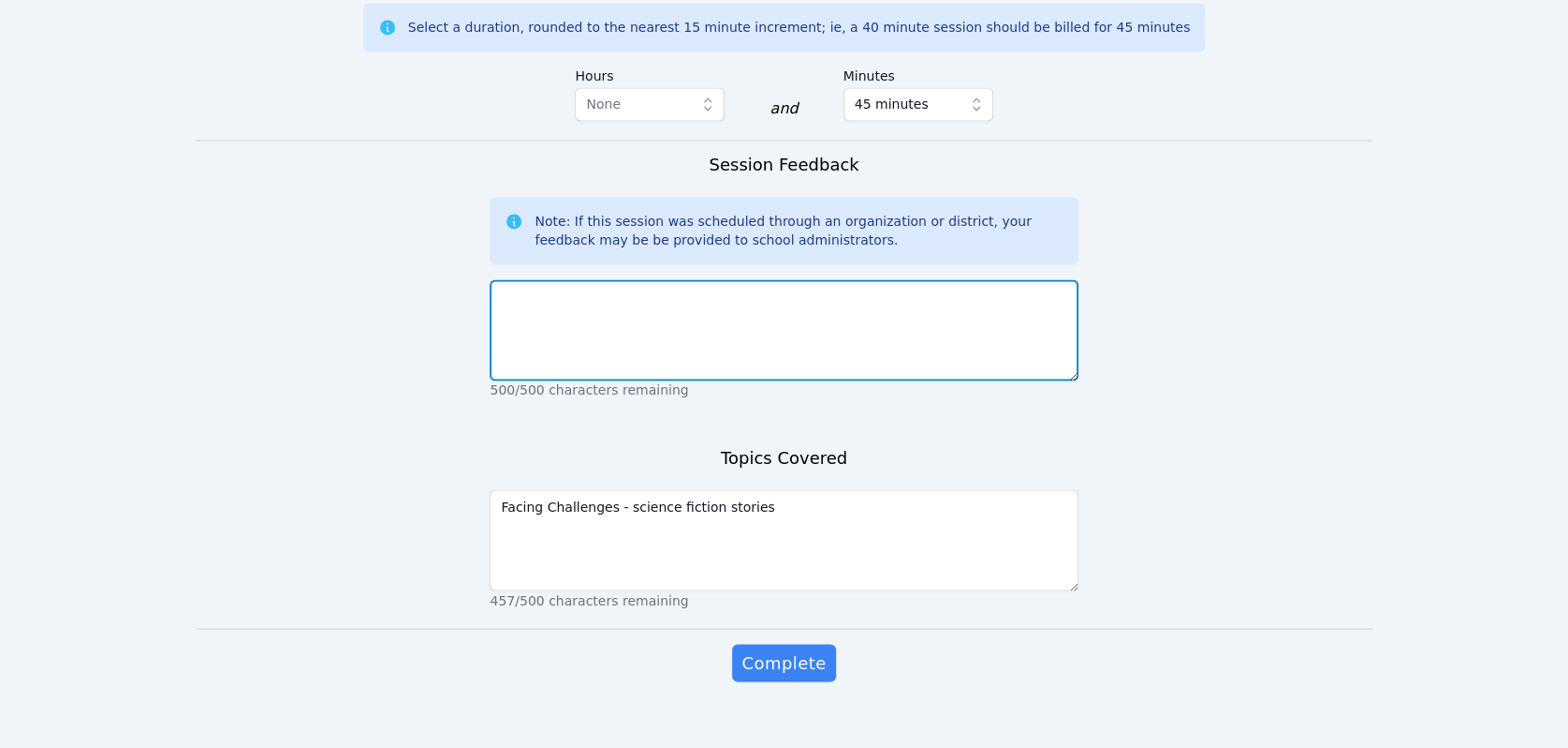
click at [706, 317] on textarea at bounding box center [784, 329] width 588 height 101
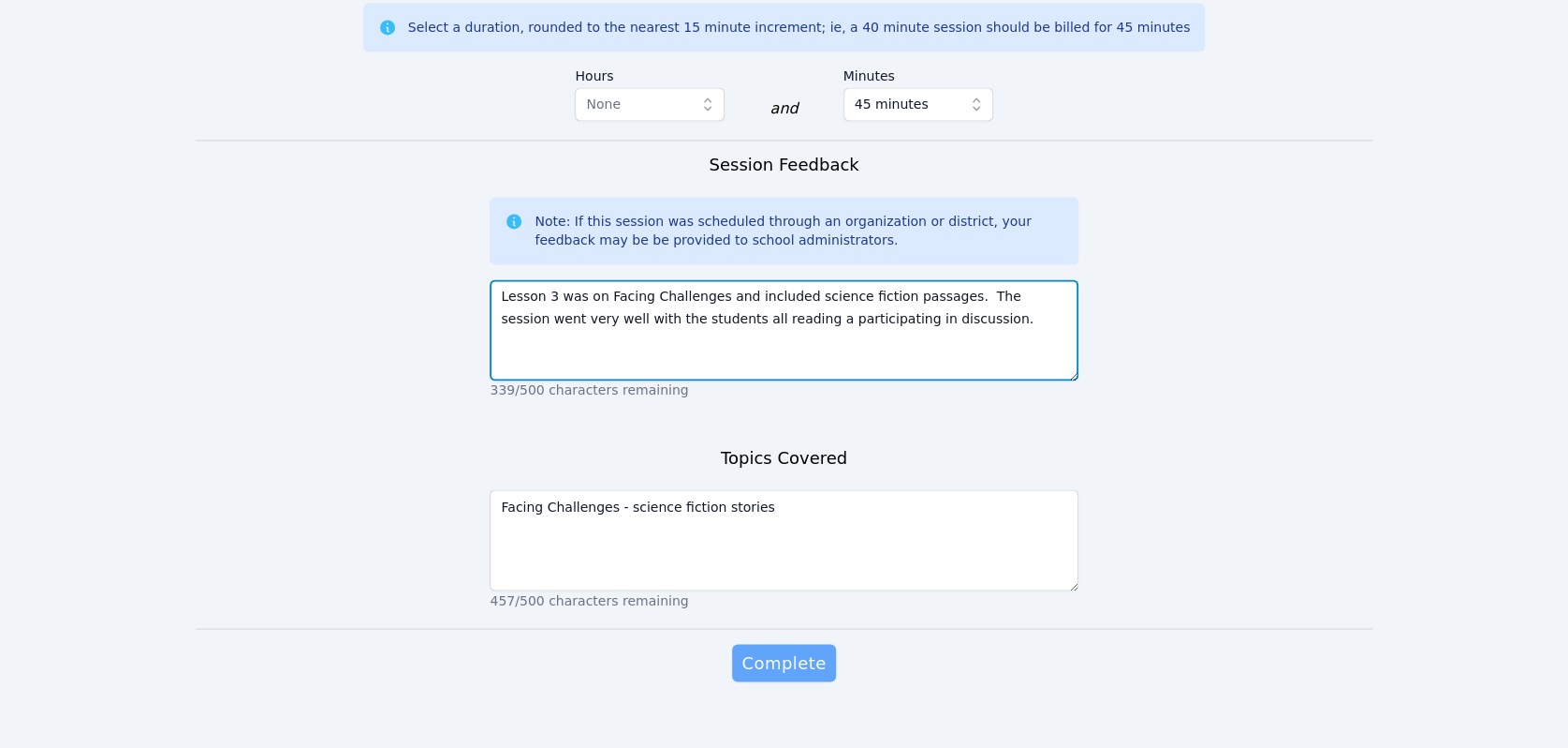
type textarea "Lesson 3 was on Facing Challenges and included science fiction passages. The se…"
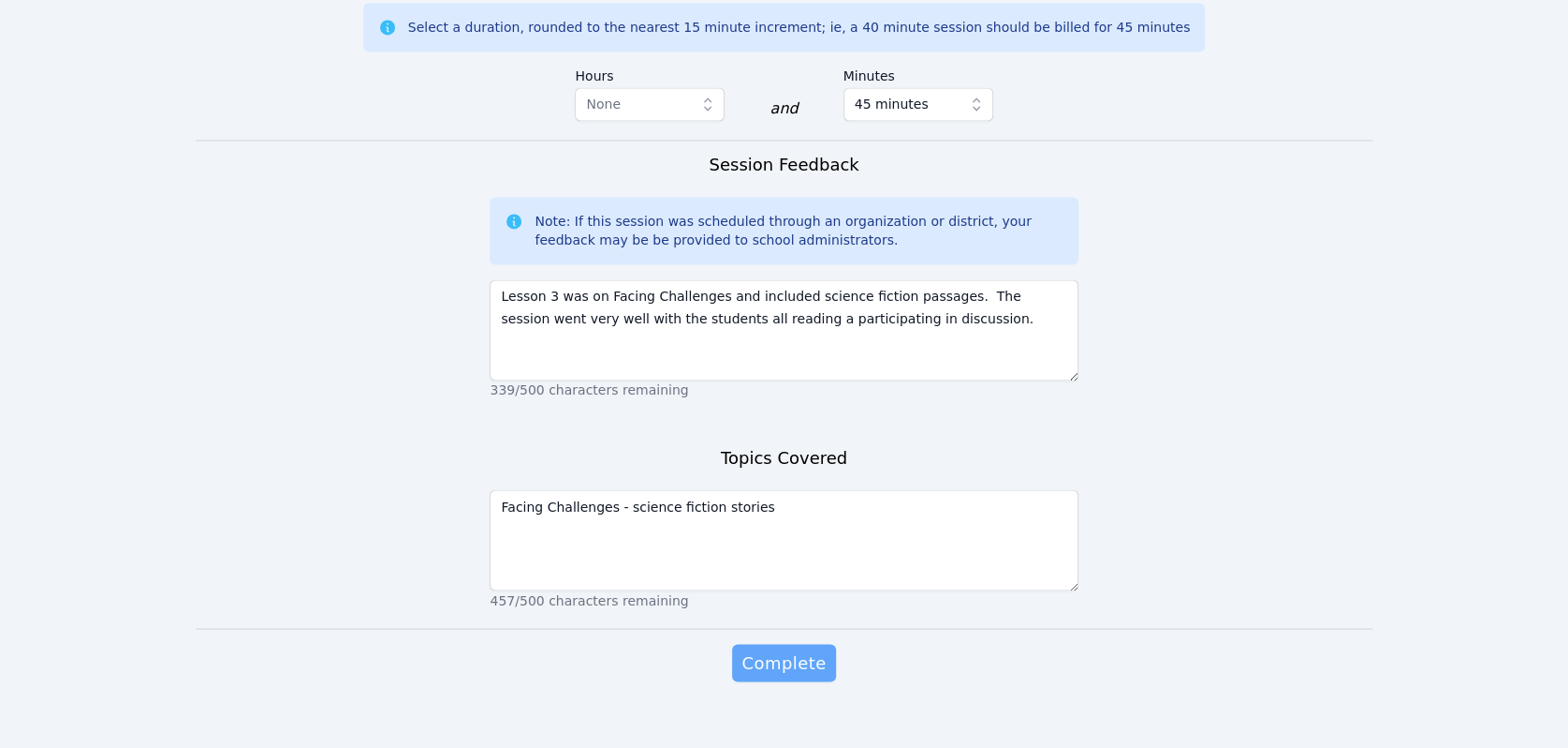
click at [794, 649] on span "Complete" at bounding box center [784, 662] width 84 height 26
